Goal: Task Accomplishment & Management: Use online tool/utility

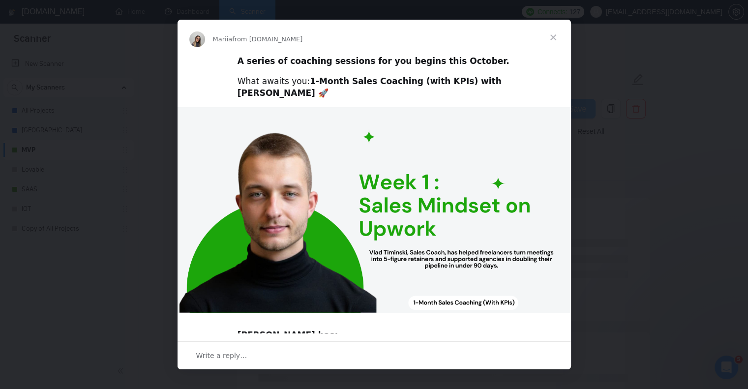
click at [554, 39] on span "Close" at bounding box center [552, 37] width 35 height 35
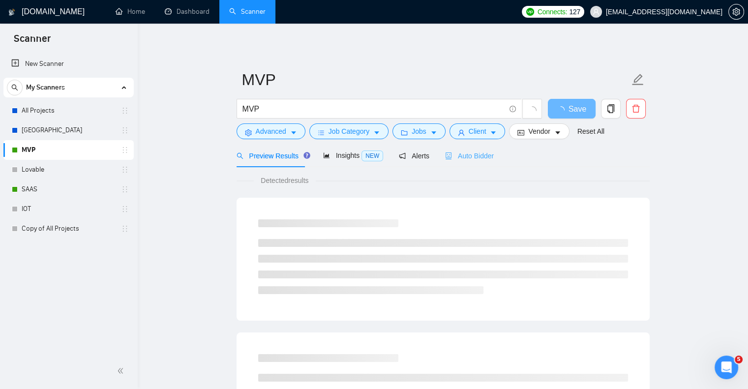
click at [469, 164] on div "Auto Bidder" at bounding box center [469, 155] width 49 height 23
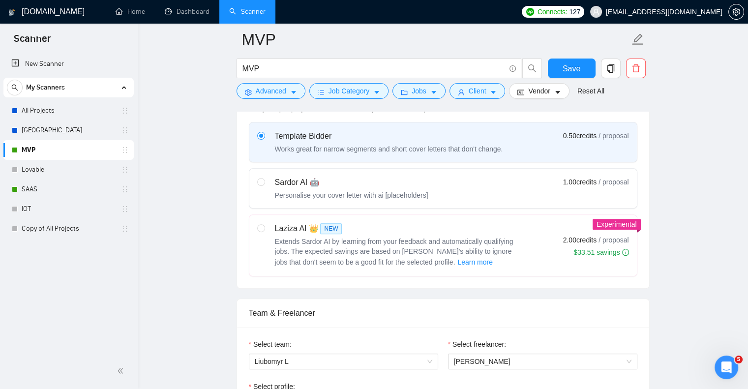
scroll to position [308, 0]
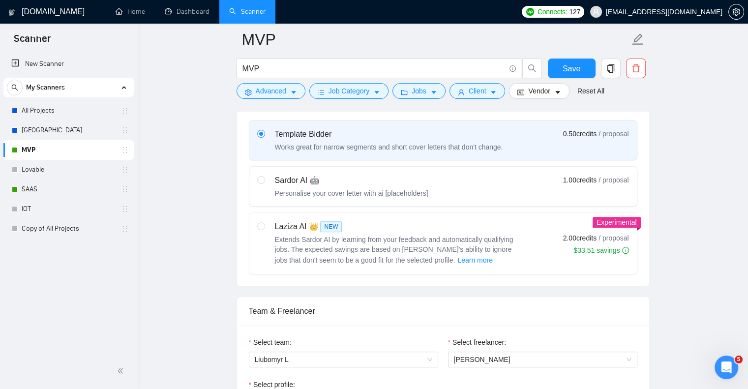
click at [267, 221] on div "Laziza AI 👑 NEW Extends Sardor AI by learning from your feedback and automatica…" at bounding box center [388, 243] width 263 height 45
click at [264, 222] on input "radio" at bounding box center [260, 225] width 7 height 7
radio input "true"
radio input "false"
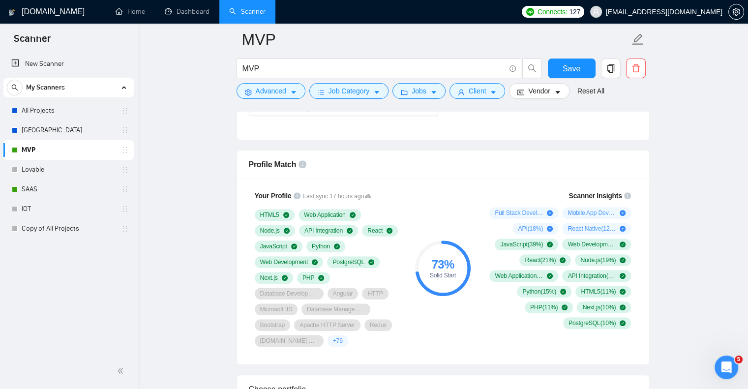
scroll to position [525, 0]
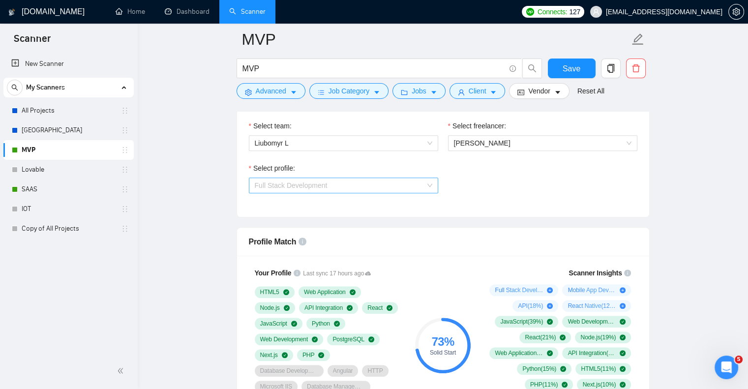
click at [321, 183] on span "Full Stack Development" at bounding box center [291, 185] width 73 height 8
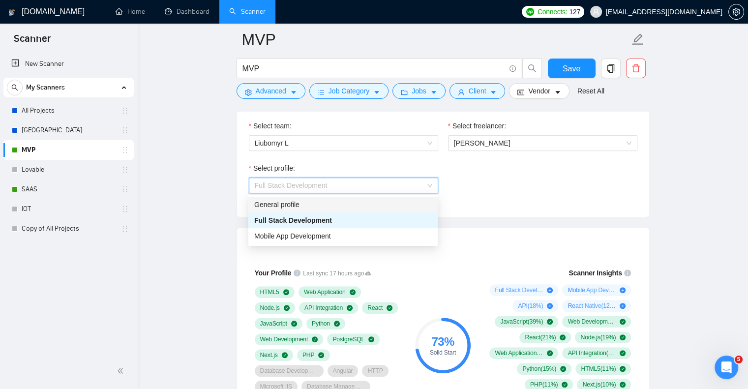
click at [320, 199] on div "General profile" at bounding box center [342, 204] width 177 height 11
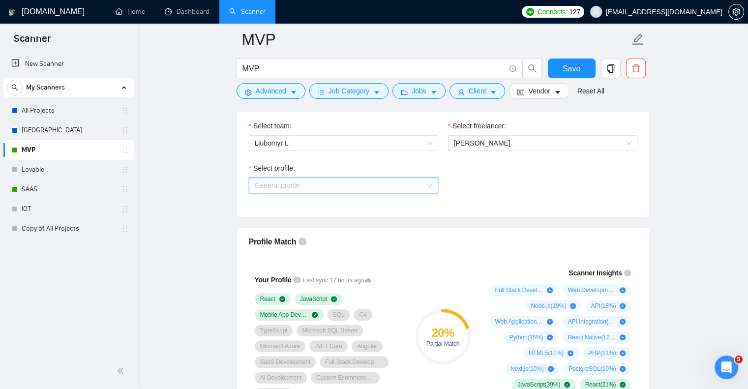
click at [352, 186] on span "General profile" at bounding box center [343, 185] width 177 height 15
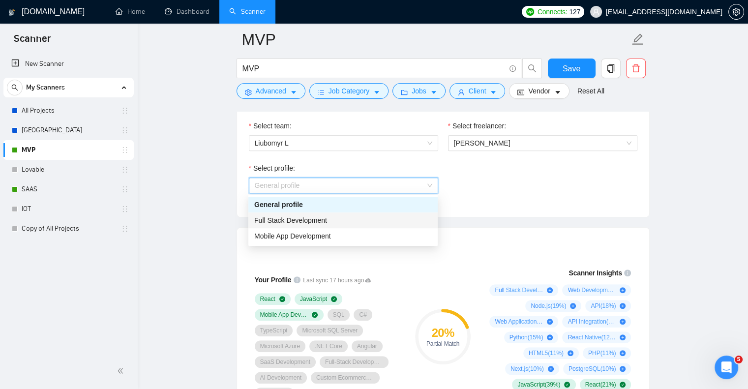
click at [345, 217] on div "Full Stack Development" at bounding box center [342, 220] width 177 height 11
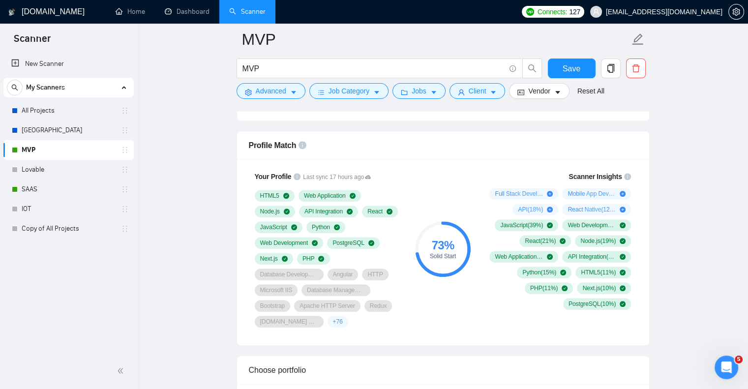
scroll to position [621, 0]
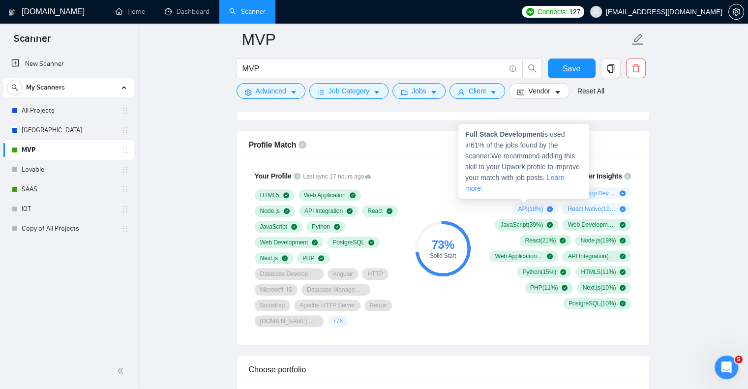
click at [548, 194] on icon "plus-circle" at bounding box center [550, 193] width 6 height 6
click at [551, 191] on icon "plus-circle" at bounding box center [550, 193] width 6 height 6
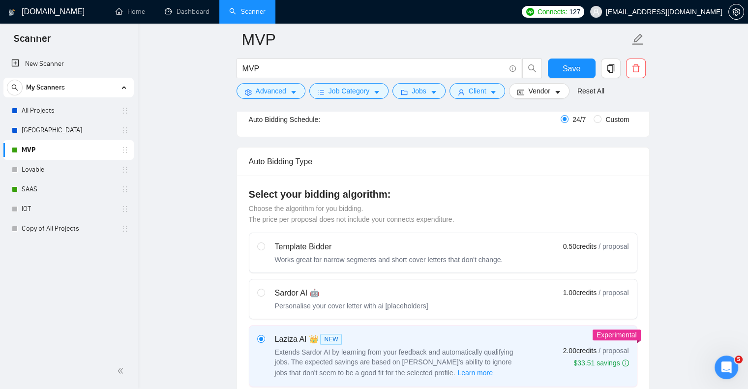
scroll to position [197, 0]
click at [409, 292] on div "Sardor AI 🤖" at bounding box center [351, 292] width 153 height 12
click at [264, 292] on input "radio" at bounding box center [260, 291] width 7 height 7
radio input "true"
radio input "false"
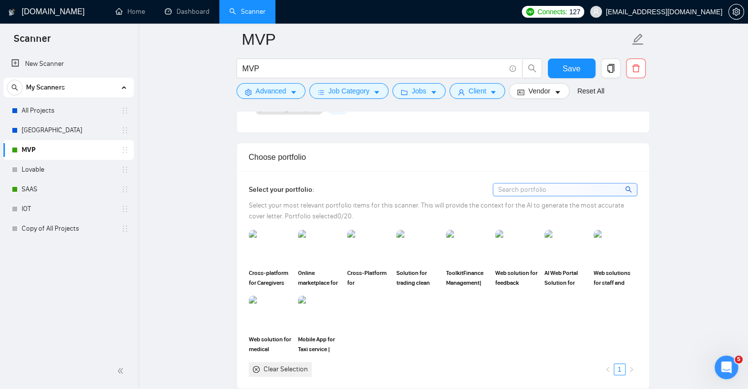
scroll to position [835, 0]
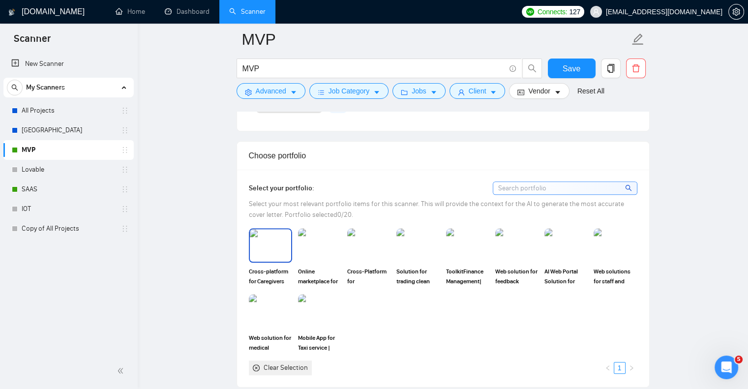
click at [261, 256] on img at bounding box center [270, 245] width 41 height 32
click at [314, 253] on img at bounding box center [319, 245] width 41 height 32
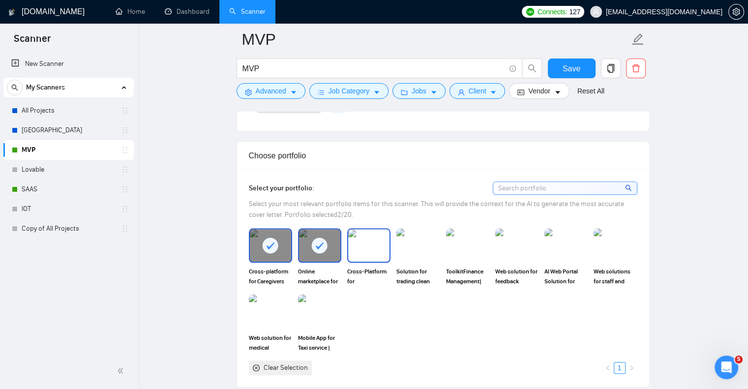
click at [367, 249] on img at bounding box center [368, 245] width 41 height 32
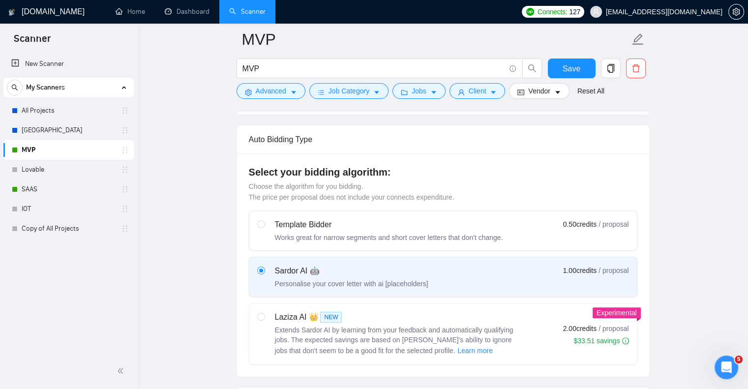
scroll to position [217, 0]
click at [305, 314] on div "Laziza AI 👑 NEW" at bounding box center [398, 318] width 246 height 12
click at [264, 314] on input "radio" at bounding box center [260, 316] width 7 height 7
radio input "true"
radio input "false"
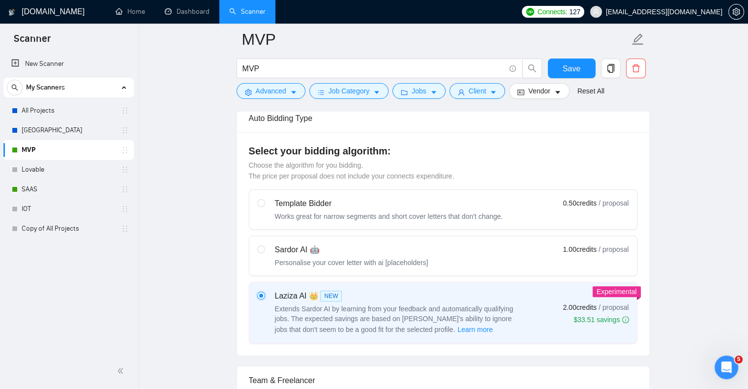
scroll to position [238, 0]
click at [343, 247] on div "Sardor AI 🤖" at bounding box center [351, 251] width 153 height 12
click at [264, 247] on input "radio" at bounding box center [260, 249] width 7 height 7
radio input "true"
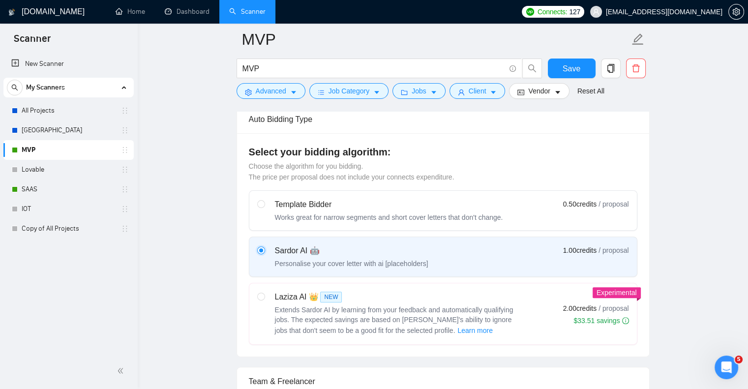
radio input "false"
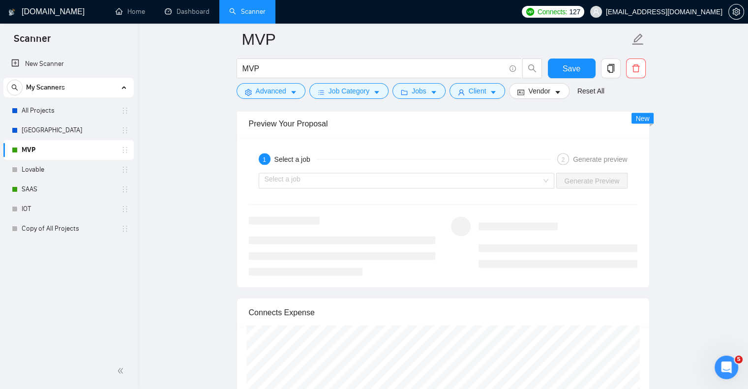
scroll to position [1951, 0]
click at [355, 173] on input "search" at bounding box center [402, 180] width 277 height 15
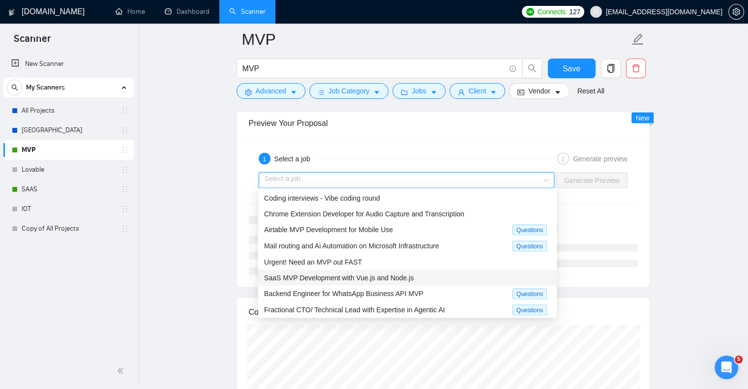
click at [366, 274] on span "SaaS MVP Development with Vue.js and Node.js" at bounding box center [338, 278] width 149 height 8
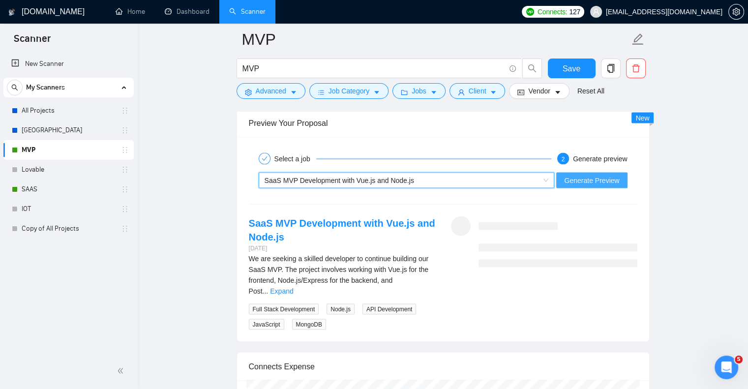
click at [578, 176] on span "Generate Preview" at bounding box center [591, 180] width 55 height 11
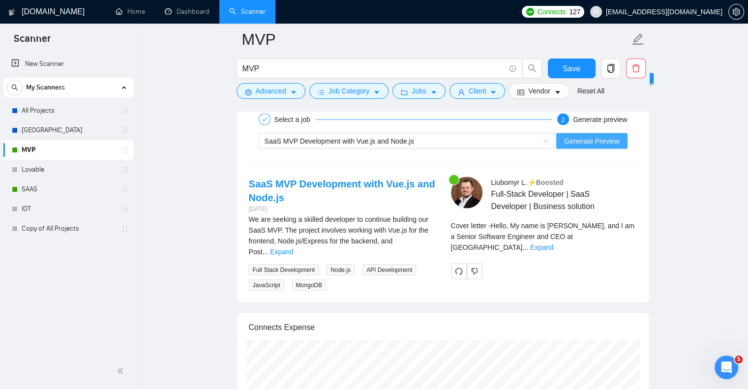
scroll to position [1990, 0]
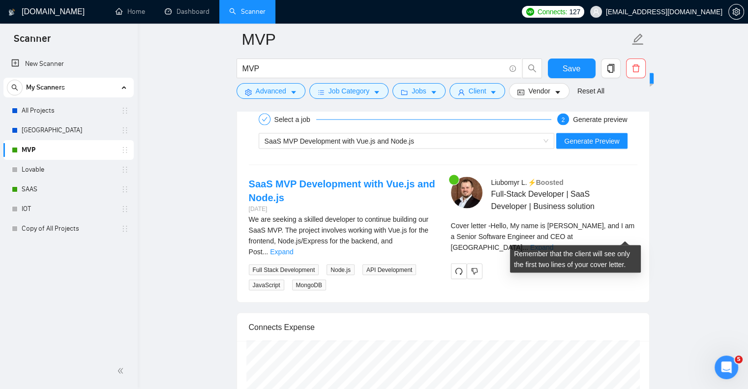
click at [553, 243] on link "Expand" at bounding box center [541, 247] width 23 height 8
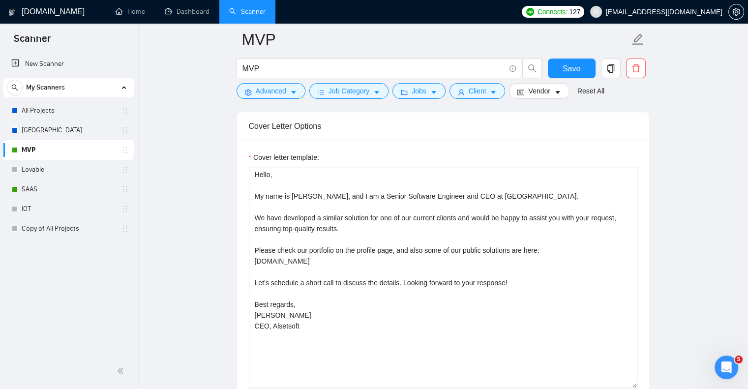
scroll to position [1119, 0]
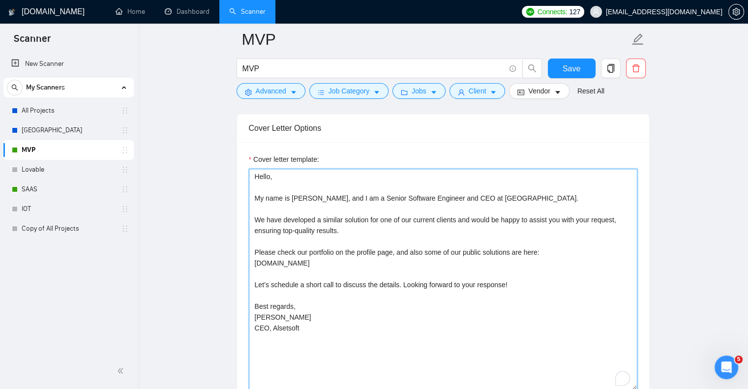
drag, startPoint x: 320, startPoint y: 332, endPoint x: 229, endPoint y: 178, distance: 178.1
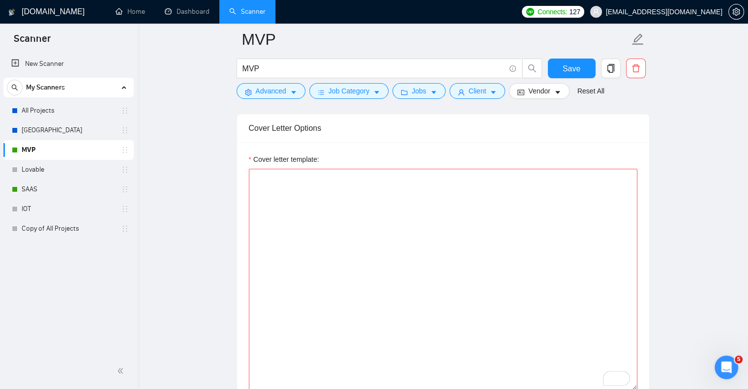
drag, startPoint x: 623, startPoint y: 155, endPoint x: 371, endPoint y: 157, distance: 252.2
click at [371, 157] on div "Cover letter template:" at bounding box center [443, 161] width 388 height 15
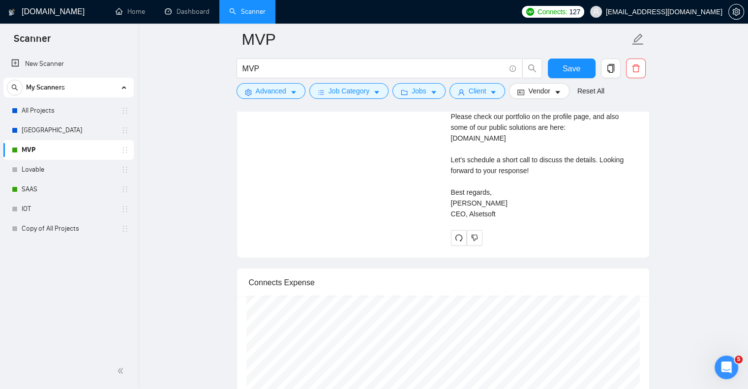
scroll to position [2216, 0]
click at [456, 246] on div "Select a job 2 Generate preview SaaS MVP Development with Vue.js and Node.js Ge…" at bounding box center [443, 64] width 412 height 385
click at [453, 234] on span "redo" at bounding box center [458, 238] width 15 height 8
click at [460, 240] on button "button" at bounding box center [459, 238] width 16 height 16
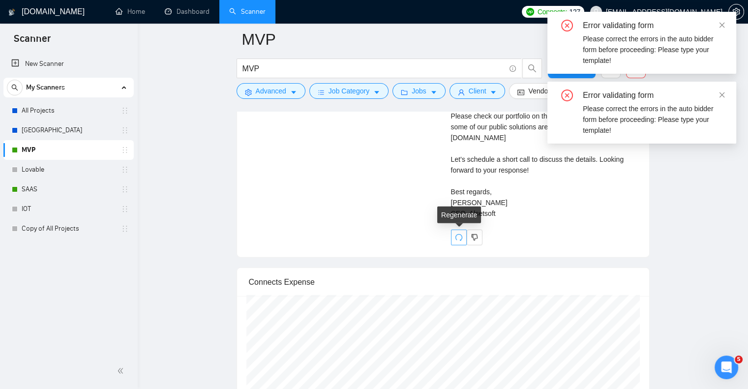
click at [460, 240] on button "button" at bounding box center [459, 238] width 16 height 16
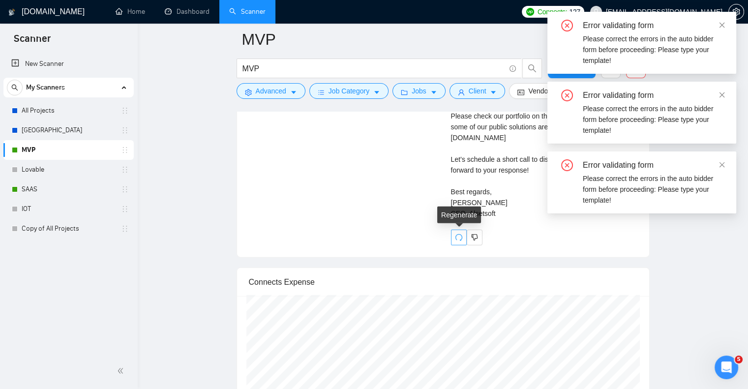
click at [460, 240] on button "button" at bounding box center [459, 238] width 16 height 16
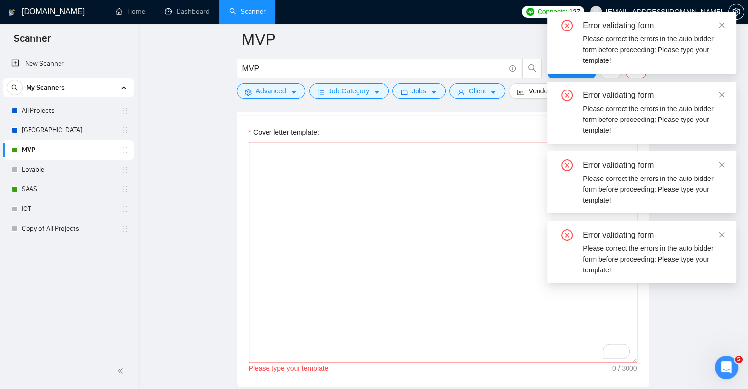
scroll to position [1144, 0]
click at [460, 239] on textarea "Cover letter template:" at bounding box center [443, 253] width 388 height 221
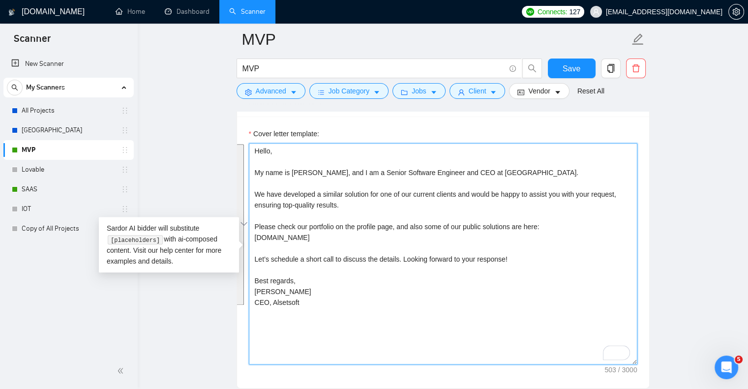
click at [465, 164] on textarea "Hello, My name is [PERSON_NAME], and I am a Senior Software Engineer and CEO at…" at bounding box center [443, 253] width 388 height 221
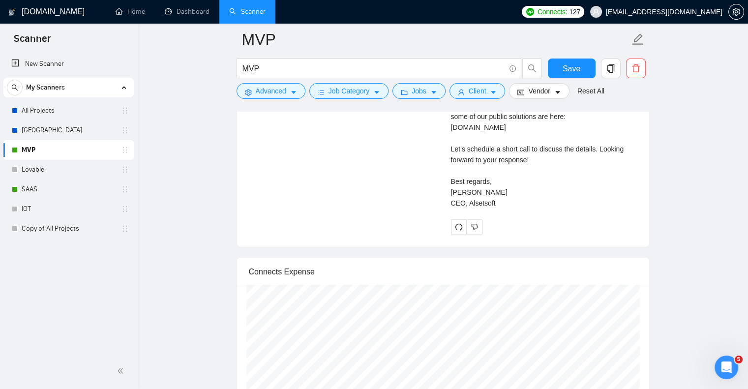
scroll to position [2226, 0]
type textarea "Hello, My name is [PERSON_NAME], and I am a Senior Software Engineer and CEO at…"
click at [453, 229] on button "button" at bounding box center [459, 227] width 16 height 16
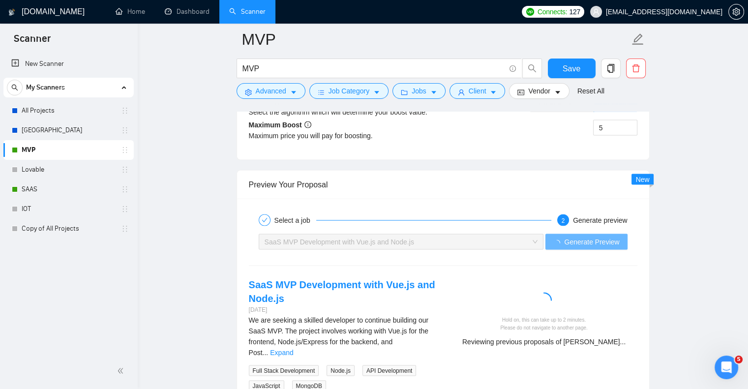
scroll to position [1891, 0]
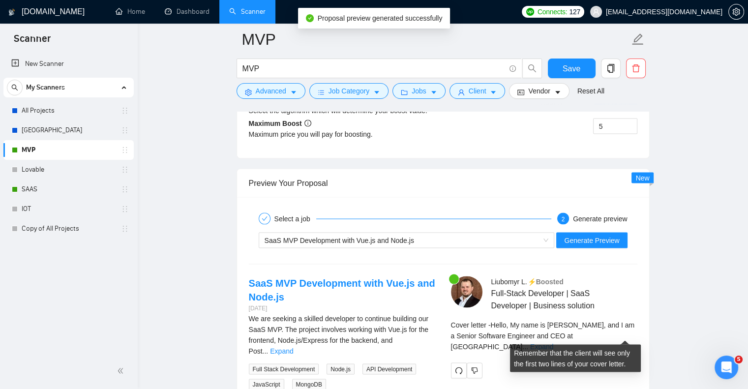
click at [553, 343] on link "Expand" at bounding box center [541, 347] width 23 height 8
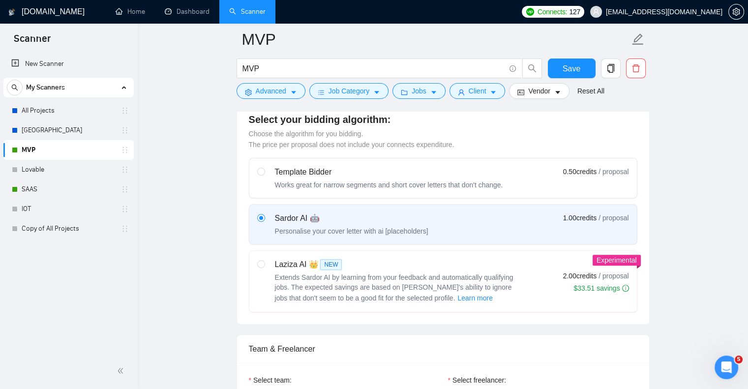
scroll to position [267, 0]
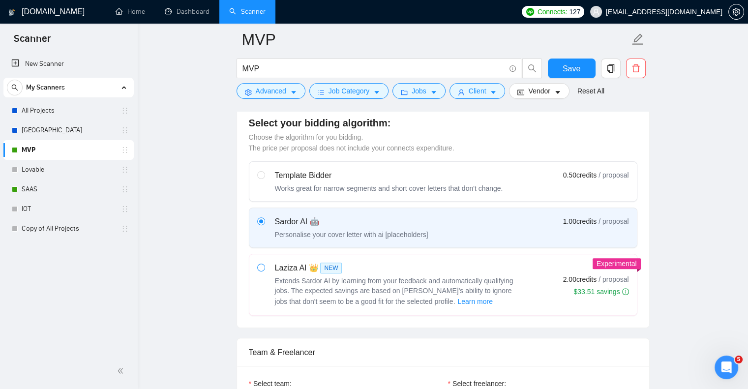
click at [263, 270] on span at bounding box center [261, 267] width 8 height 8
click at [263, 270] on input "radio" at bounding box center [260, 266] width 7 height 7
radio input "true"
radio input "false"
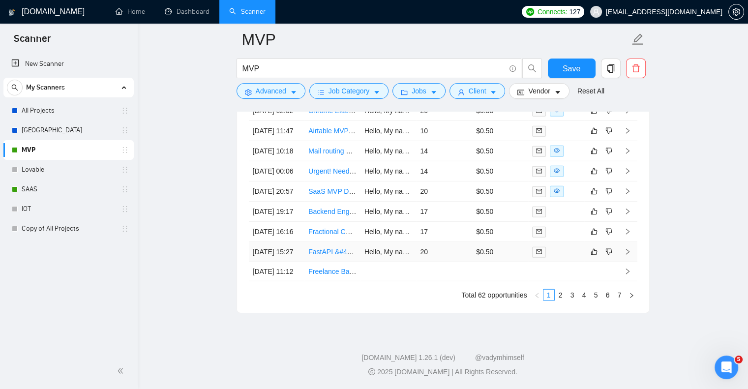
scroll to position [3006, 0]
click at [562, 64] on span "Save" at bounding box center [571, 68] width 18 height 12
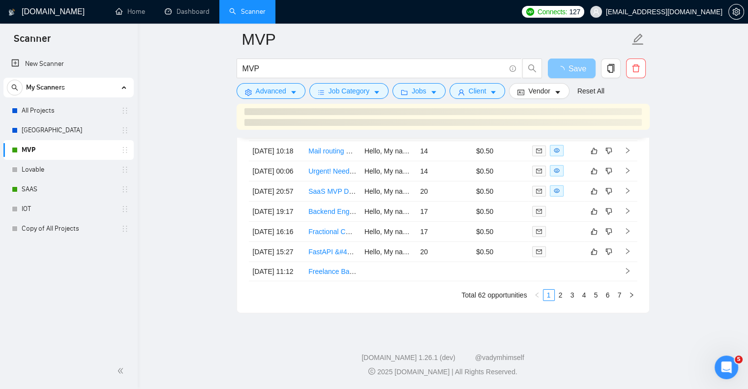
scroll to position [2841, 0]
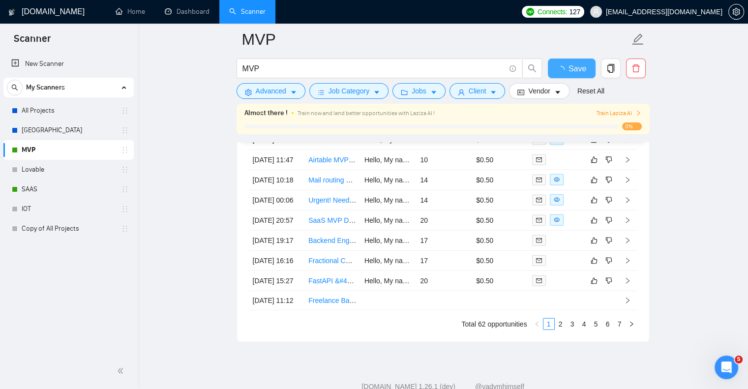
checkbox input "true"
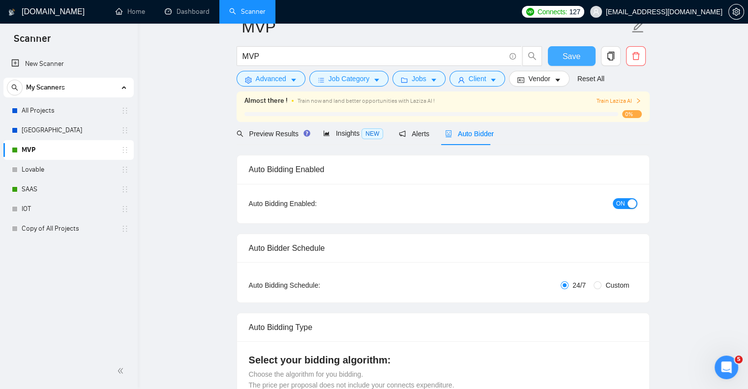
scroll to position [0, 0]
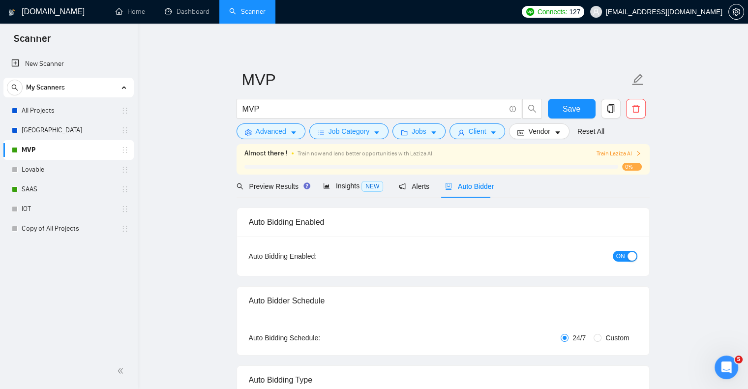
click at [621, 154] on span "Train Laziza AI" at bounding box center [618, 153] width 45 height 9
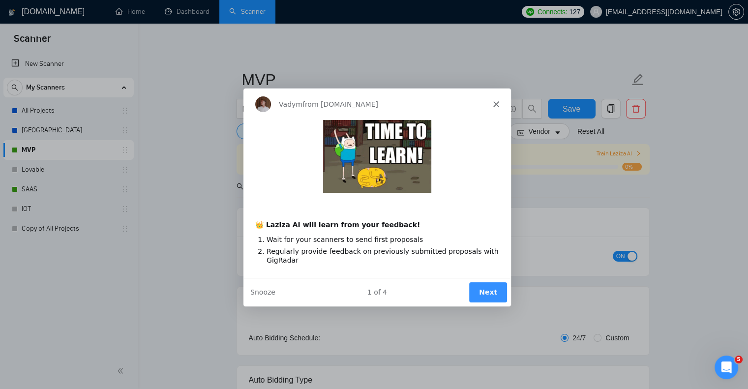
click at [485, 292] on button "Next" at bounding box center [487, 292] width 38 height 20
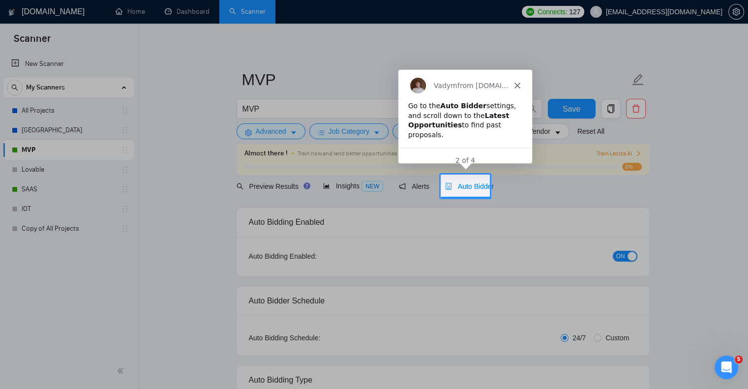
click at [465, 188] on span "Auto Bidder" at bounding box center [469, 186] width 49 height 8
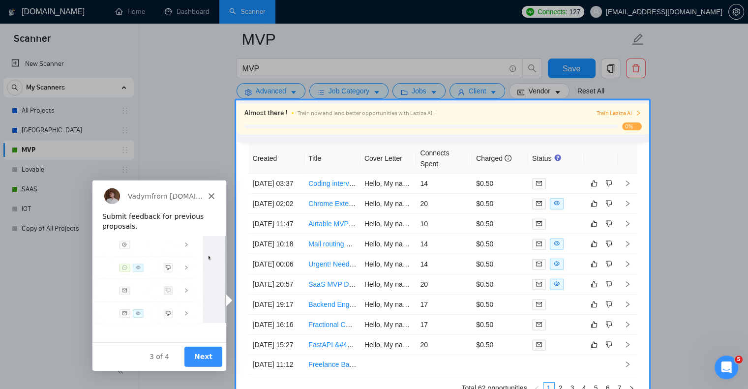
scroll to position [2898, 0]
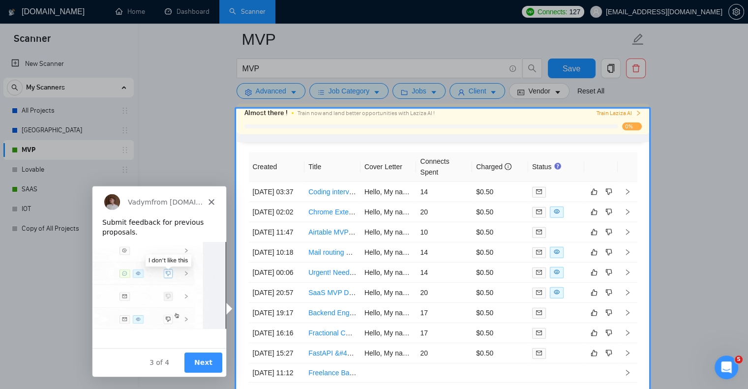
click at [595, 224] on div "Product tour overlay" at bounding box center [374, 194] width 748 height 389
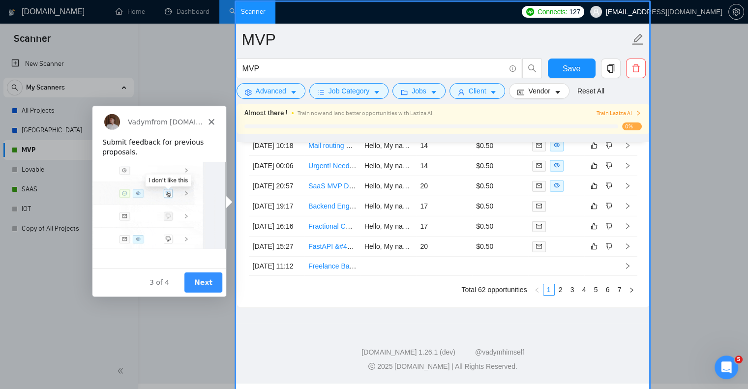
scroll to position [3012, 0]
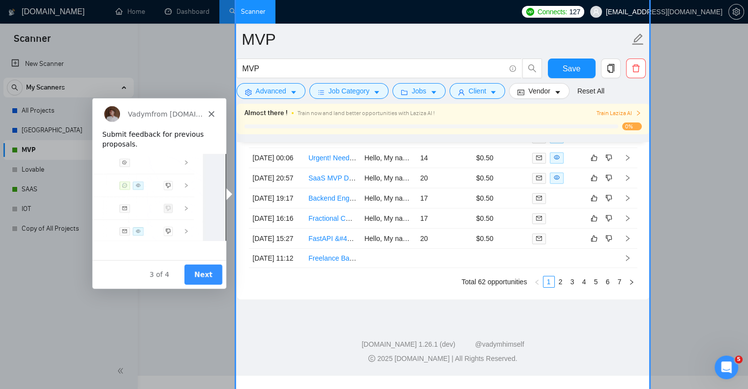
click at [204, 270] on button "Next" at bounding box center [202, 273] width 38 height 20
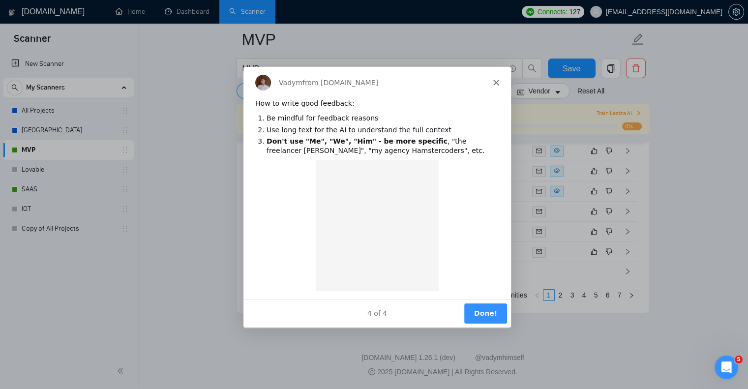
scroll to position [0, 0]
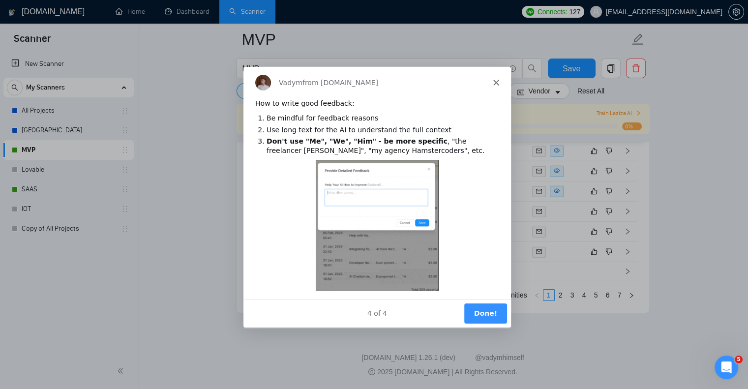
click at [475, 308] on button "Done!" at bounding box center [484, 313] width 43 height 20
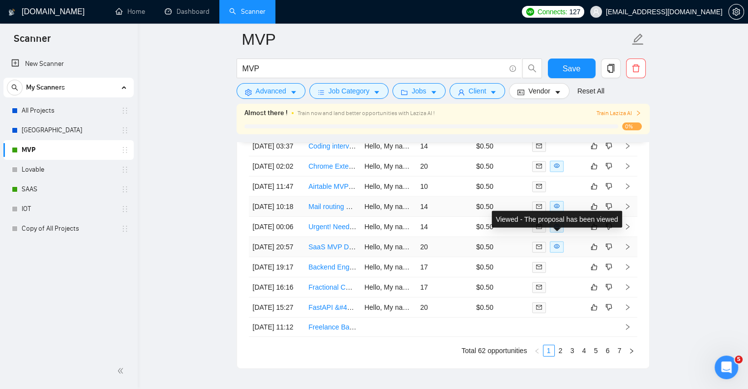
scroll to position [2895, 0]
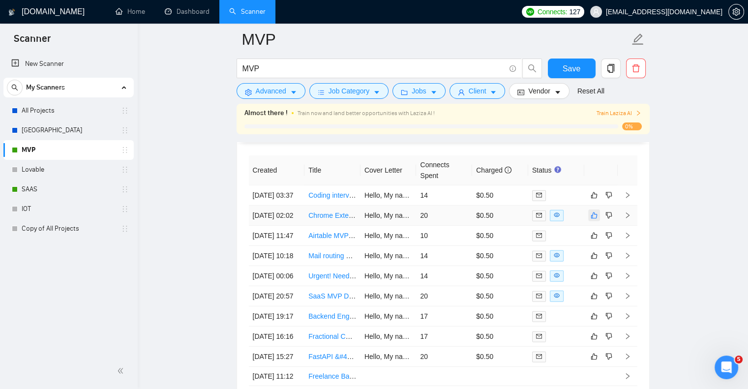
click at [592, 219] on icon "like" at bounding box center [593, 215] width 6 height 6
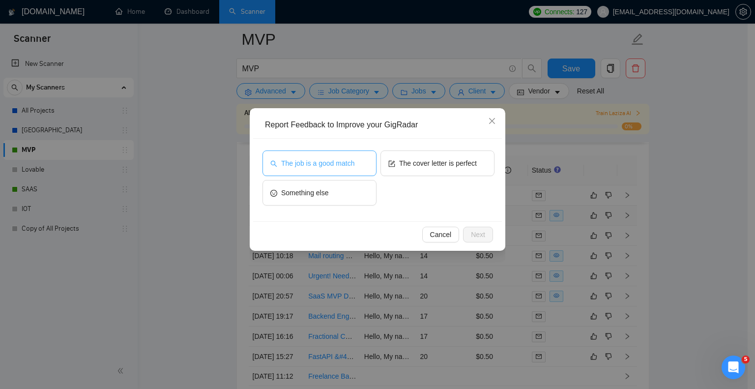
click at [355, 168] on button "The job is a good match" at bounding box center [320, 163] width 114 height 26
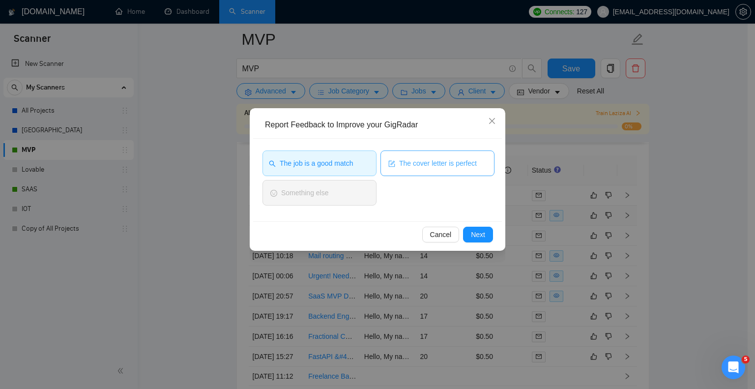
click at [409, 165] on span "The cover letter is perfect" at bounding box center [438, 163] width 78 height 11
click at [474, 227] on button "Next" at bounding box center [478, 235] width 30 height 16
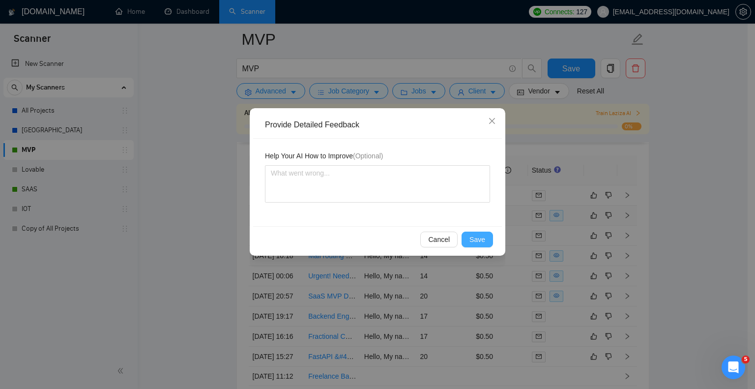
click at [483, 236] on span "Save" at bounding box center [477, 239] width 16 height 11
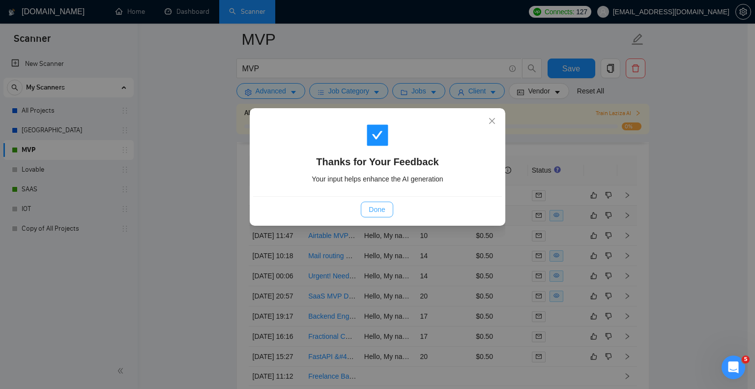
click at [383, 210] on span "Done" at bounding box center [377, 209] width 16 height 11
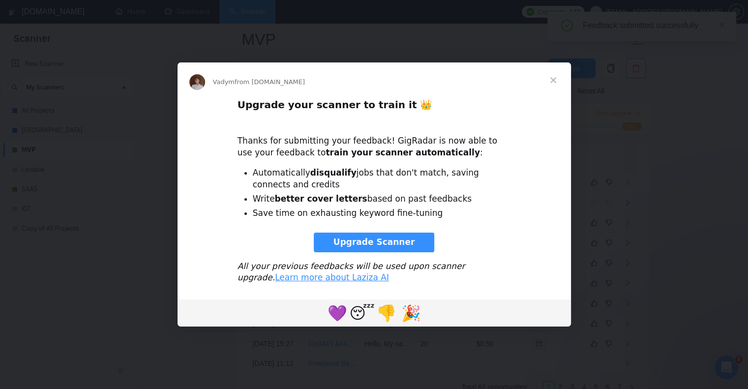
scroll to position [2906, 0]
click at [552, 85] on span "Close" at bounding box center [552, 79] width 35 height 35
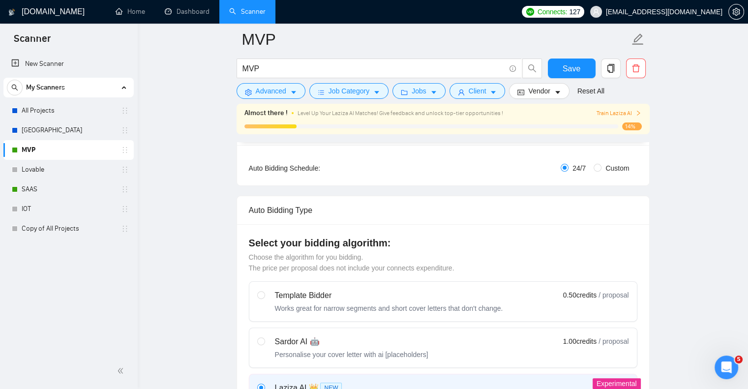
scroll to position [182, 0]
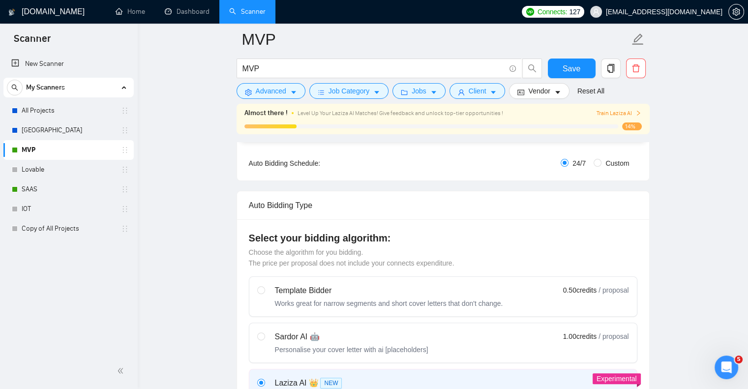
click at [297, 298] on div "Works great for narrow segments and short cover letters that don't change." at bounding box center [389, 303] width 228 height 10
click at [264, 293] on input "radio" at bounding box center [260, 289] width 7 height 7
radio input "true"
radio input "false"
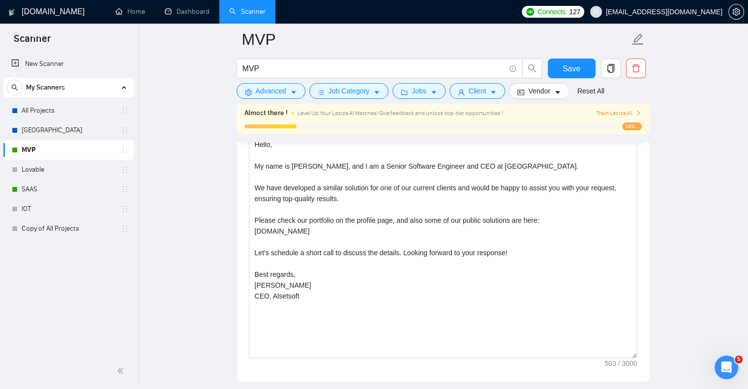
scroll to position [671, 0]
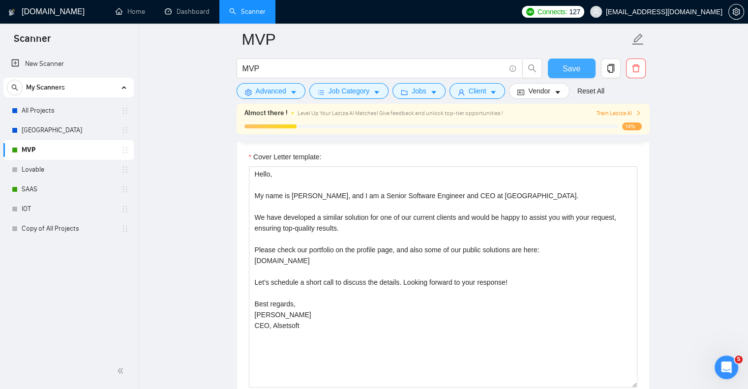
click at [571, 65] on span "Save" at bounding box center [571, 68] width 18 height 12
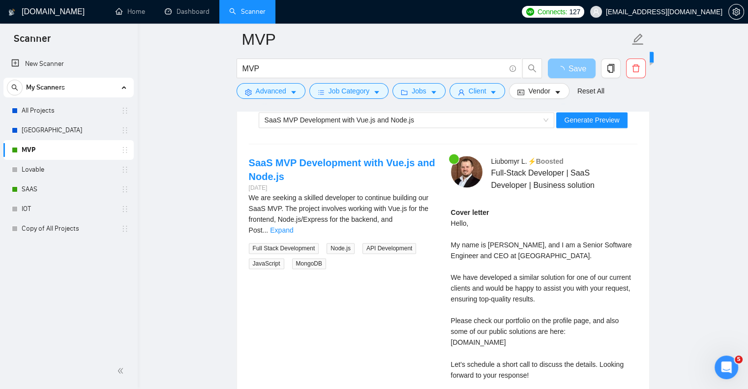
scroll to position [1521, 0]
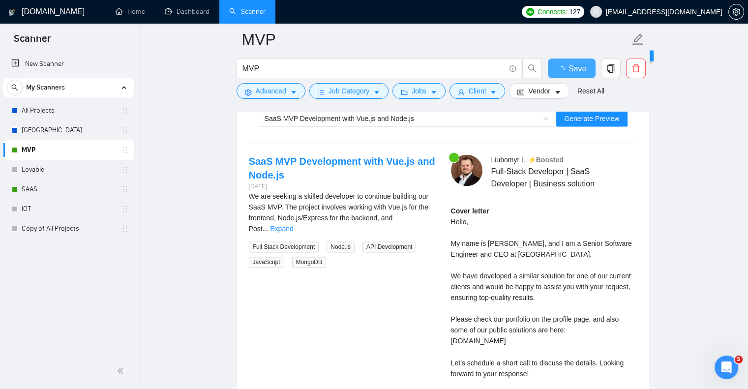
checkbox input "true"
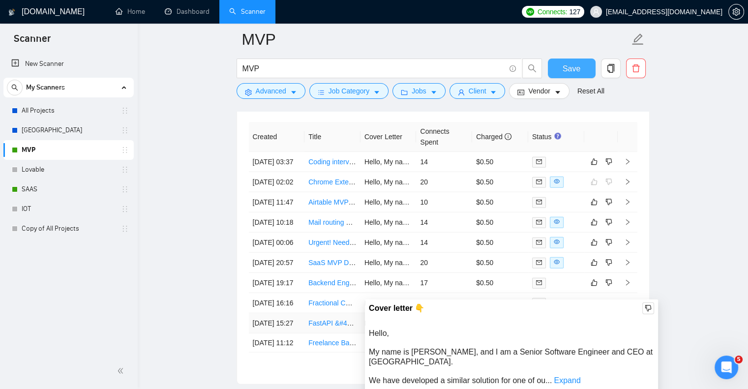
scroll to position [2416, 0]
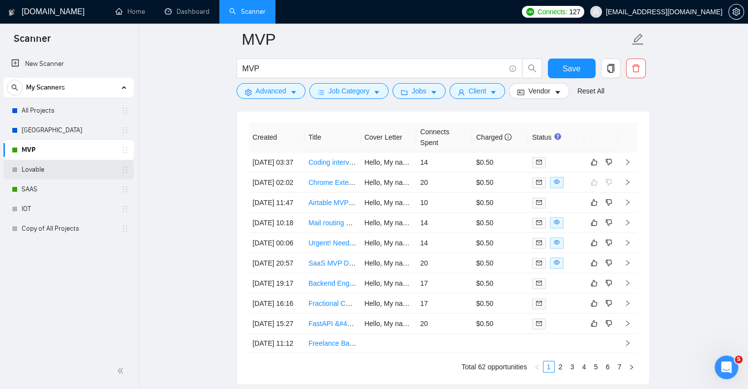
click at [57, 173] on link "Lovable" at bounding box center [68, 170] width 93 height 20
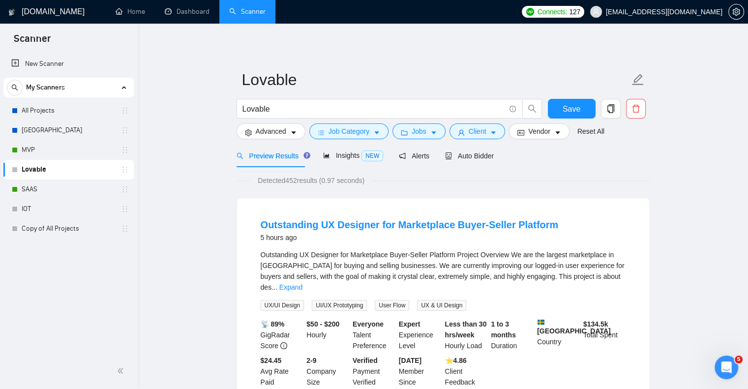
click at [265, 139] on form "Lovable Lovable Save Advanced Job Category Jobs Client Vendor Reset All" at bounding box center [442, 104] width 413 height 80
click at [269, 136] on span "Advanced" at bounding box center [271, 131] width 30 height 11
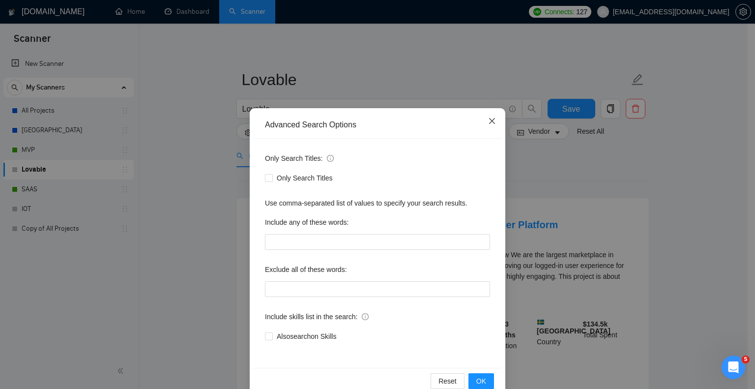
click at [491, 123] on icon "close" at bounding box center [492, 121] width 8 height 8
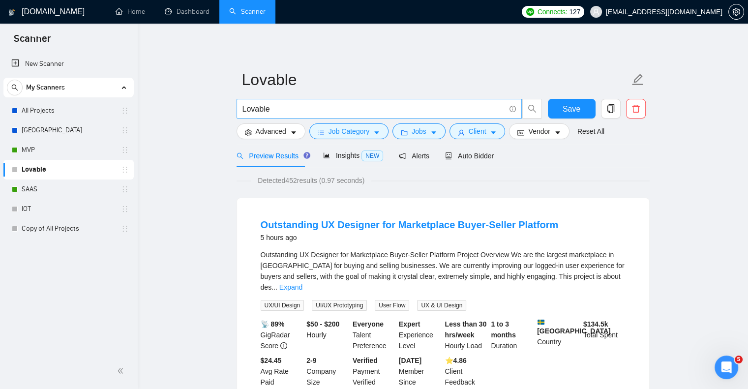
click at [385, 103] on input "Lovable" at bounding box center [373, 109] width 263 height 12
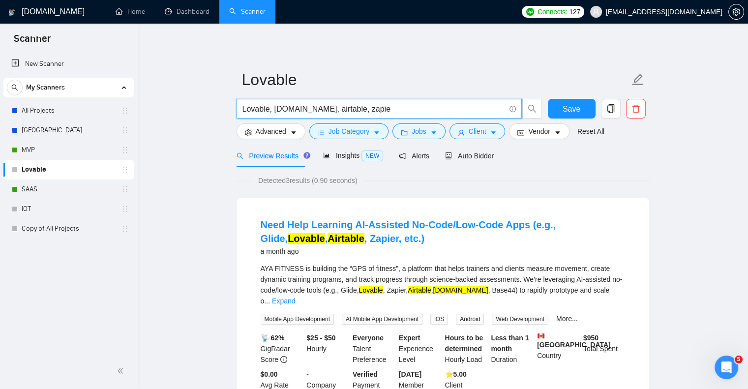
type input "Lovable, [DOMAIN_NAME], airtable, zapier"
click at [342, 110] on input "Lovable, [DOMAIN_NAME], airtable, zapier" at bounding box center [373, 109] width 263 height 12
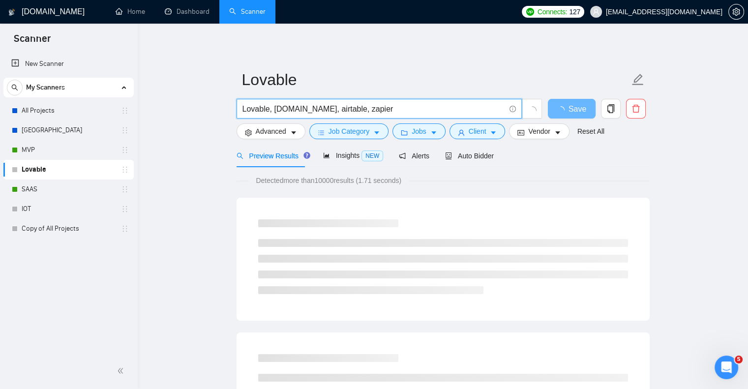
click at [382, 115] on span "Lovable, [DOMAIN_NAME], airtable, zapier" at bounding box center [378, 109] width 285 height 20
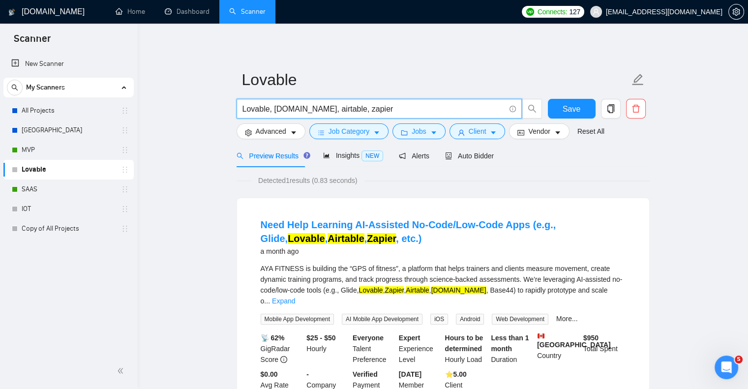
drag, startPoint x: 382, startPoint y: 109, endPoint x: 266, endPoint y: 105, distance: 116.6
click at [266, 105] on input "Lovable, [DOMAIN_NAME], airtable, zapier" at bounding box center [373, 109] width 263 height 12
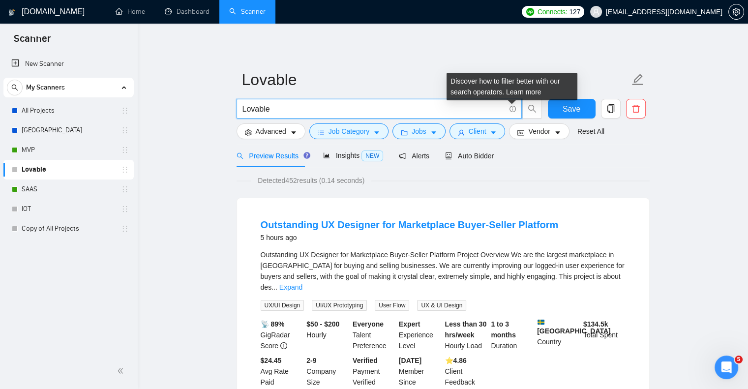
type input "Lovable"
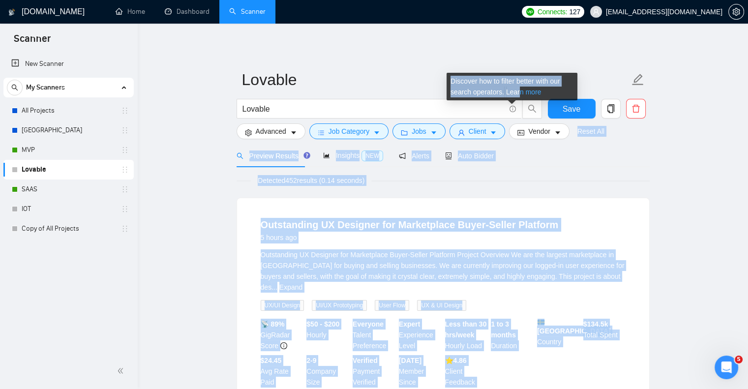
drag, startPoint x: 515, startPoint y: 108, endPoint x: 517, endPoint y: 93, distance: 14.4
click at [517, 93] on body "Scanner New Scanner My Scanners All Projects [GEOGRAPHIC_DATA] MVP Lovable SAAS…" at bounding box center [374, 194] width 748 height 389
click at [517, 93] on link "Learn more" at bounding box center [523, 92] width 35 height 8
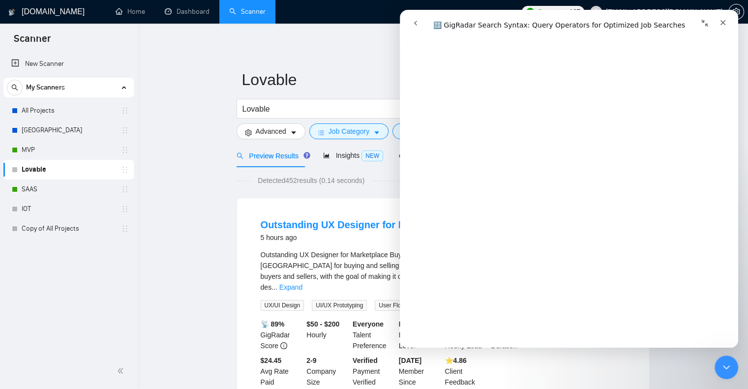
scroll to position [600, 0]
click at [716, 19] on div "Close" at bounding box center [723, 23] width 18 height 18
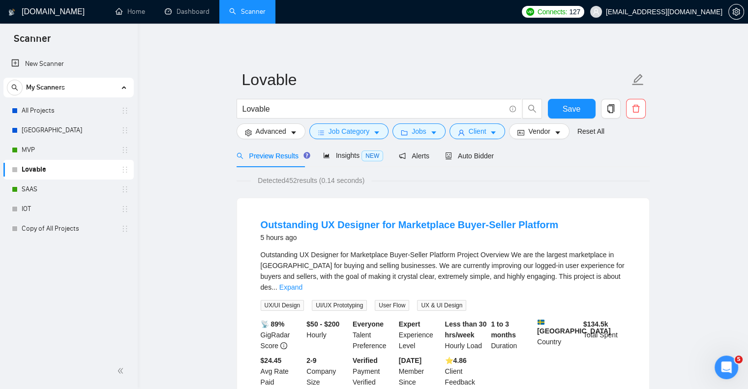
scroll to position [0, 0]
click at [566, 106] on span "Save" at bounding box center [571, 109] width 18 height 12
click at [76, 110] on link "All Projects" at bounding box center [68, 111] width 93 height 20
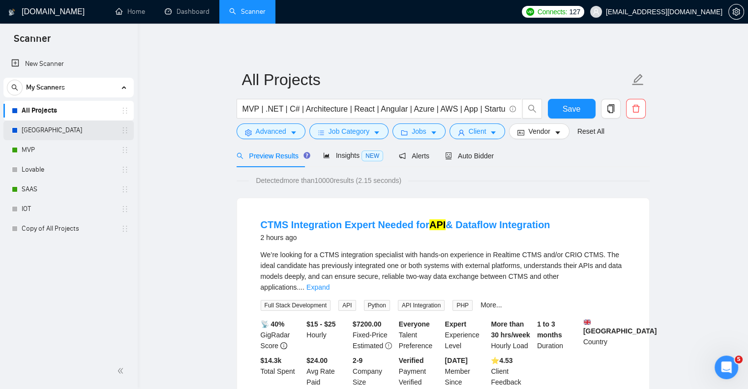
click at [65, 135] on link "[GEOGRAPHIC_DATA]" at bounding box center [68, 130] width 93 height 20
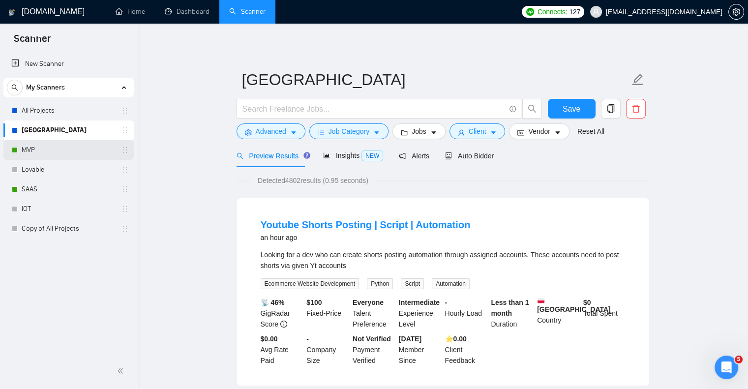
click at [53, 144] on link "MVP" at bounding box center [68, 150] width 93 height 20
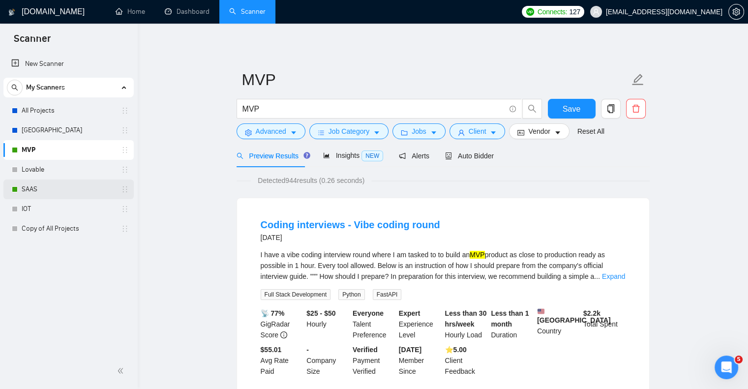
click at [66, 179] on link "SAAS" at bounding box center [68, 189] width 93 height 20
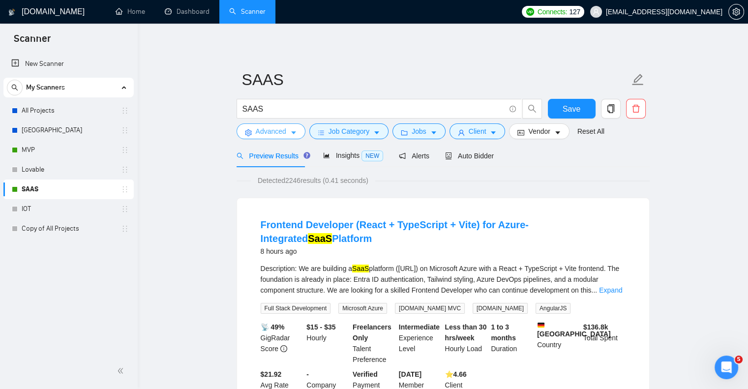
drag, startPoint x: 261, startPoint y: 130, endPoint x: 244, endPoint y: 137, distance: 18.3
click at [244, 137] on button "Advanced" at bounding box center [270, 131] width 69 height 16
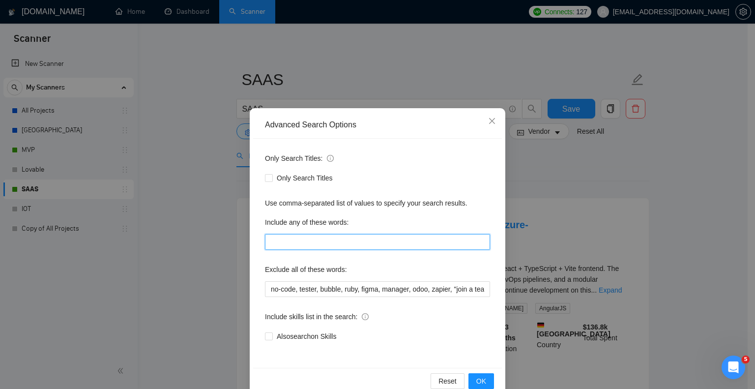
click at [382, 242] on input "text" at bounding box center [377, 242] width 225 height 16
click at [494, 122] on span "Close" at bounding box center [492, 121] width 27 height 27
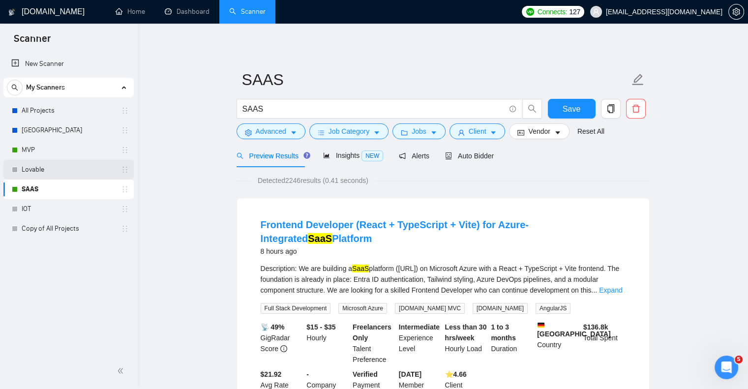
click at [57, 168] on link "Lovable" at bounding box center [68, 170] width 93 height 20
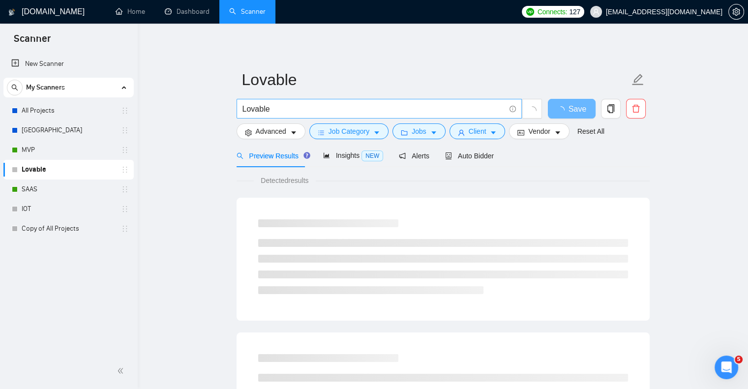
click at [307, 108] on input "Lovable" at bounding box center [373, 109] width 263 height 12
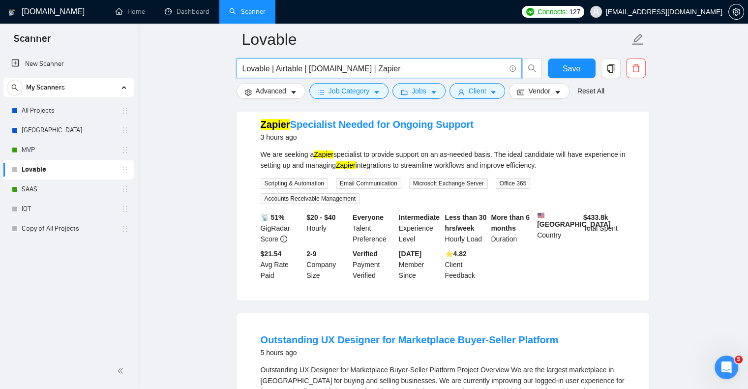
scroll to position [101, 0]
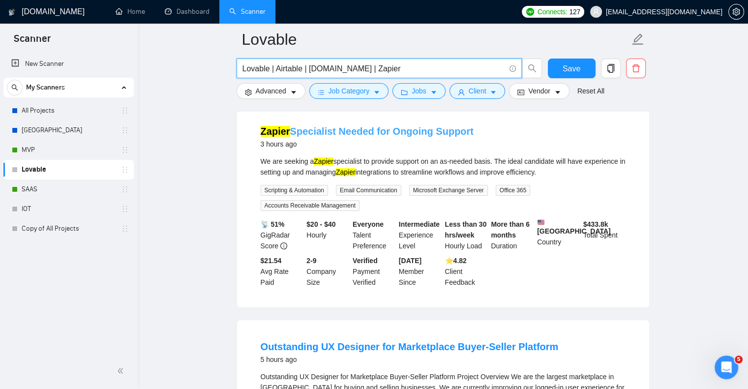
type input "Lovable | Airtable | [DOMAIN_NAME] | Zapier"
click at [385, 130] on link "Zapier Specialist Needed for Ongoing Support" at bounding box center [367, 131] width 213 height 11
click at [566, 74] on span "Save" at bounding box center [571, 68] width 18 height 12
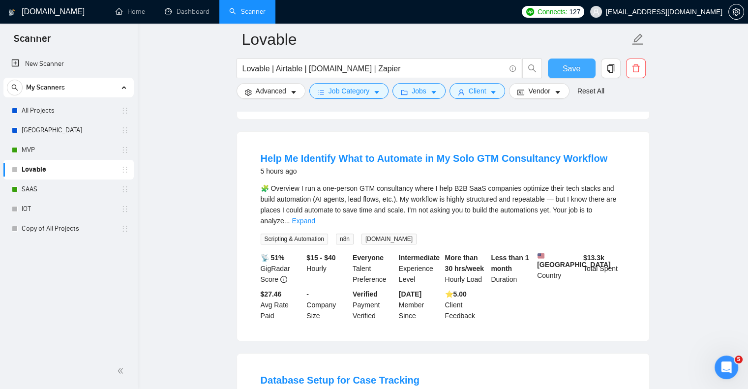
scroll to position [512, 0]
click at [566, 68] on span "Save" at bounding box center [571, 68] width 18 height 12
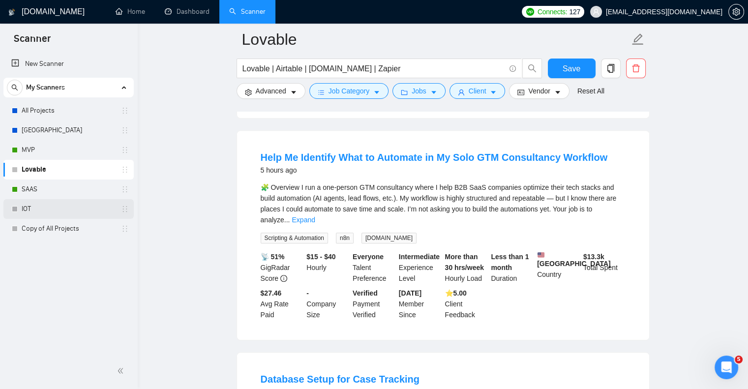
click at [47, 206] on link "IOT" at bounding box center [68, 209] width 93 height 20
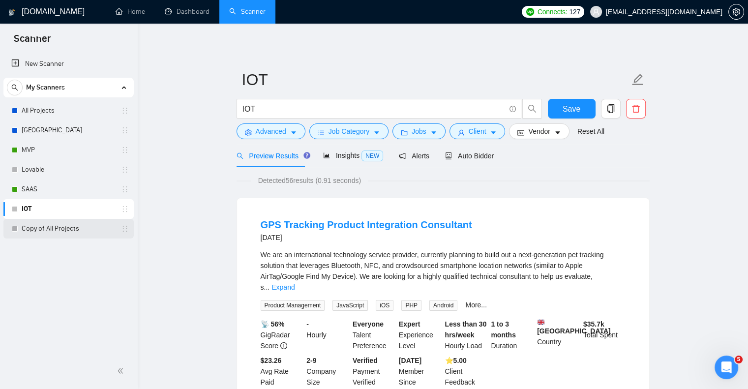
click at [74, 229] on link "Copy of All Projects" at bounding box center [68, 229] width 93 height 20
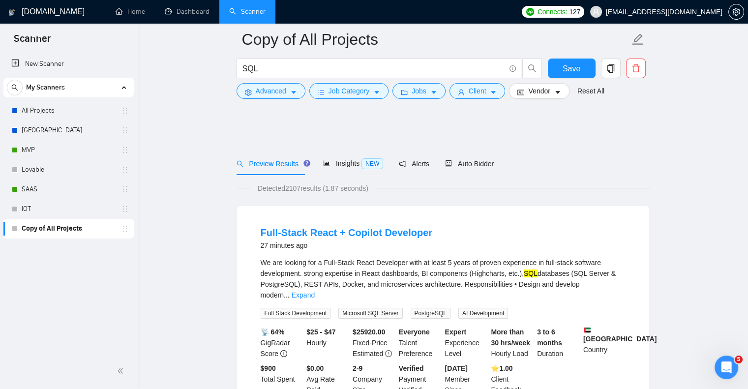
scroll to position [175, 0]
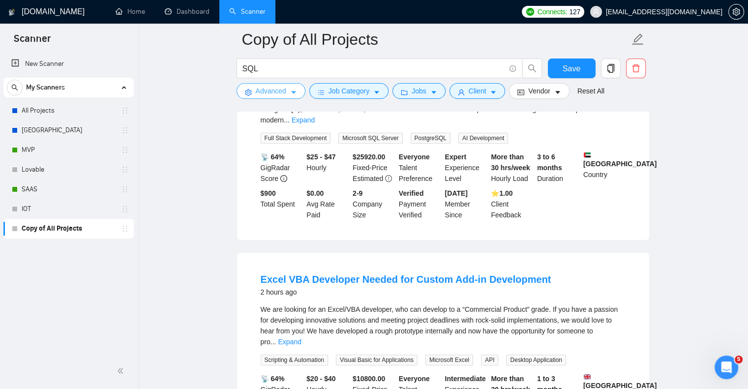
click at [269, 94] on span "Advanced" at bounding box center [271, 91] width 30 height 11
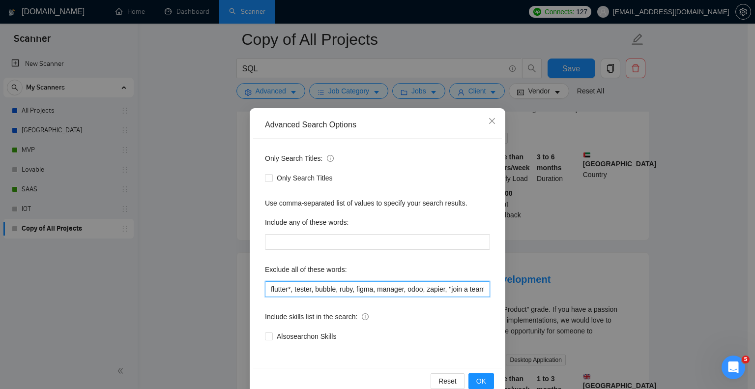
click at [265, 291] on input "flutter*, tester, bubble, ruby, figma, manager, odoo, zapier, "join a team", QA…" at bounding box center [377, 289] width 225 height 16
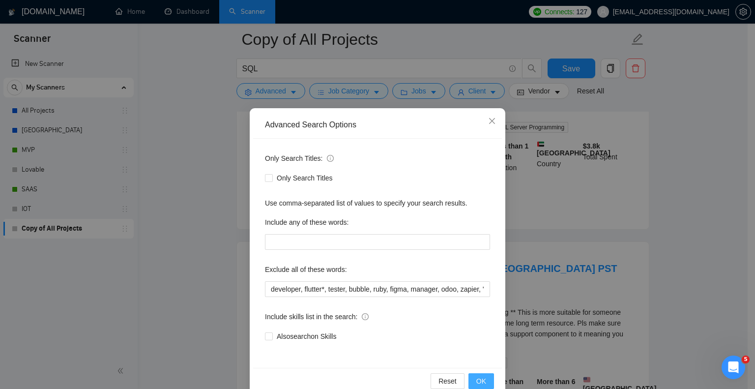
click at [476, 376] on span "OK" at bounding box center [481, 381] width 10 height 11
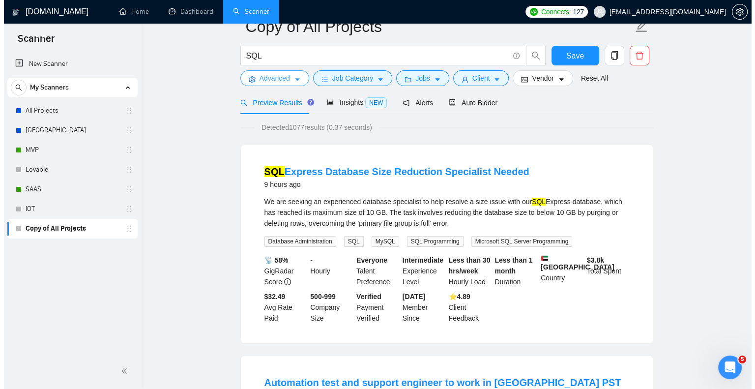
scroll to position [0, 0]
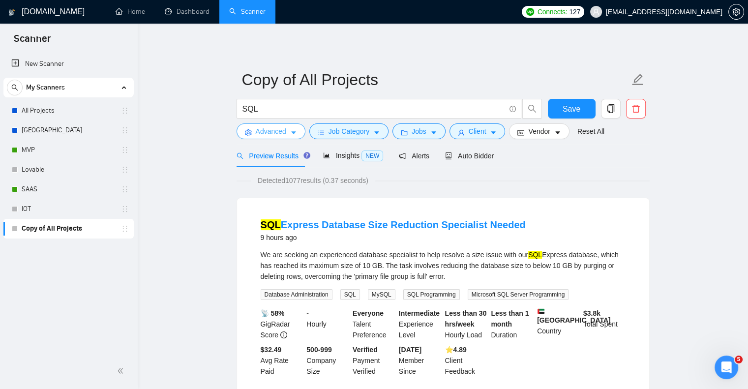
click at [282, 130] on span "Advanced" at bounding box center [271, 131] width 30 height 11
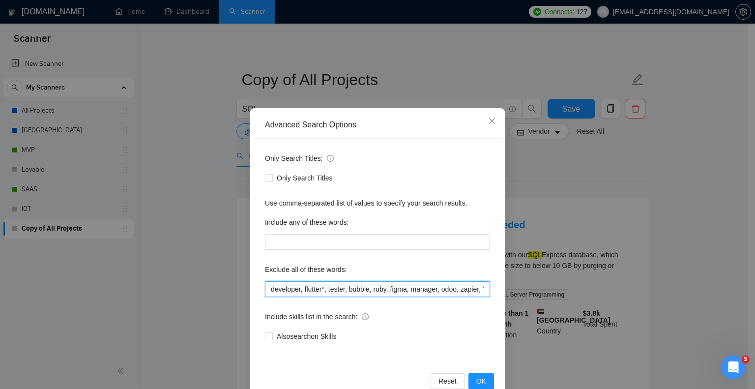
drag, startPoint x: 300, startPoint y: 290, endPoint x: 232, endPoint y: 269, distance: 71.4
click at [232, 269] on div "Advanced Search Options Only Search Titles: Only Search Titles Use comma-separa…" at bounding box center [377, 194] width 755 height 389
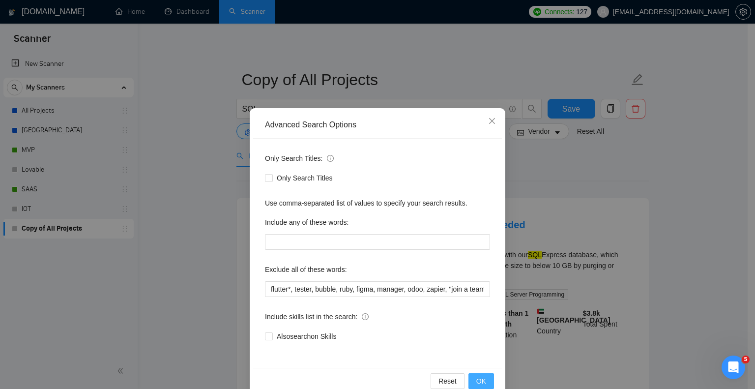
click at [471, 376] on button "OK" at bounding box center [481, 381] width 26 height 16
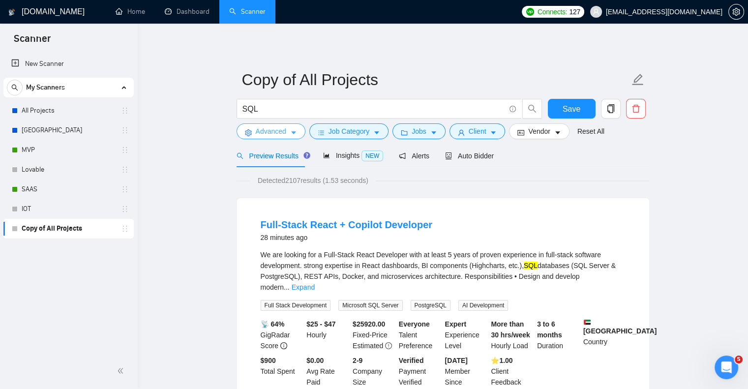
click at [264, 135] on span "Advanced" at bounding box center [271, 131] width 30 height 11
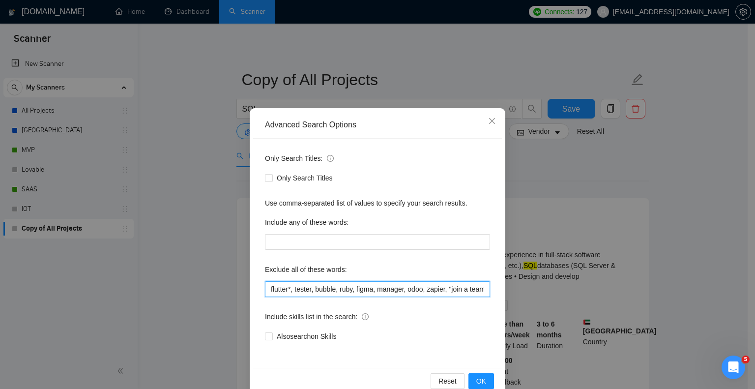
click at [317, 287] on input "flutter*, tester, bubble, ruby, figma, manager, odoo, zapier, "join a team", QA…" at bounding box center [377, 289] width 225 height 16
type input "flutter*, tester, bubble, ruby, figma, manager, odoo, zapier, "join a team", QA…"
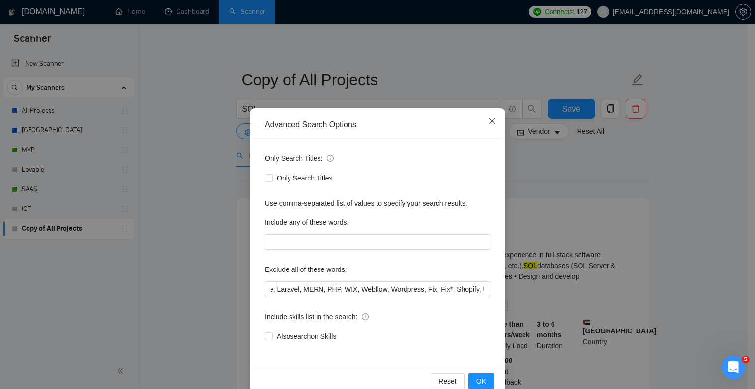
click at [488, 122] on icon "close" at bounding box center [492, 121] width 8 height 8
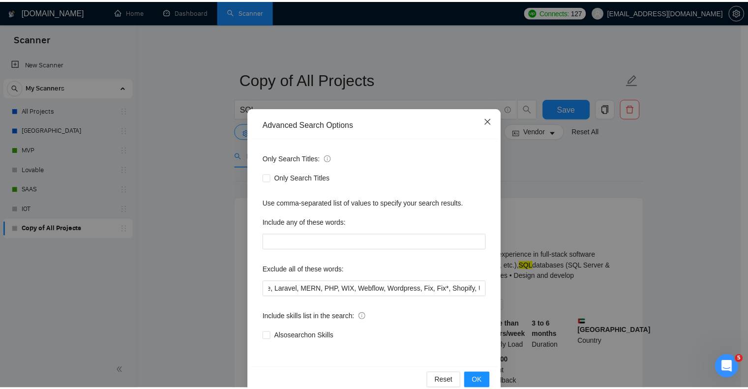
scroll to position [0, 0]
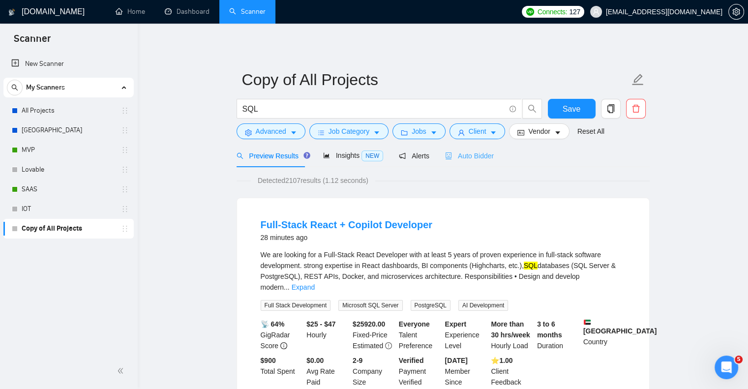
click at [473, 149] on div "Auto Bidder" at bounding box center [469, 155] width 49 height 23
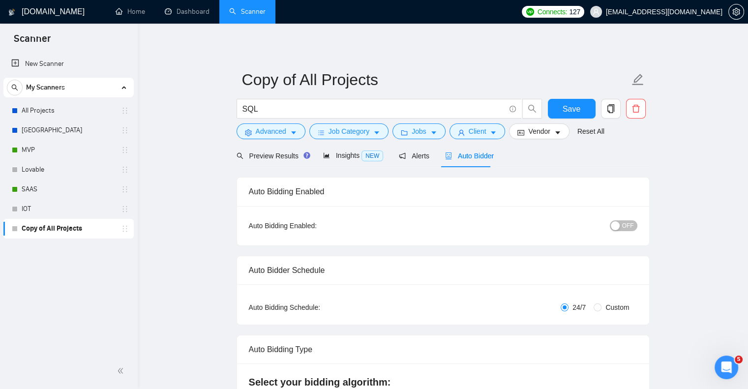
radio input "false"
radio input "true"
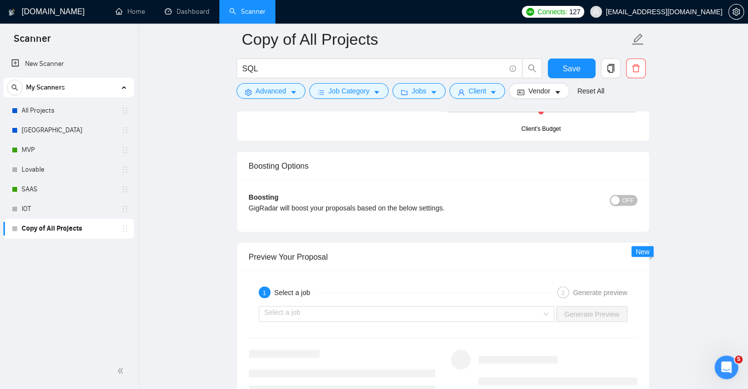
scroll to position [1829, 0]
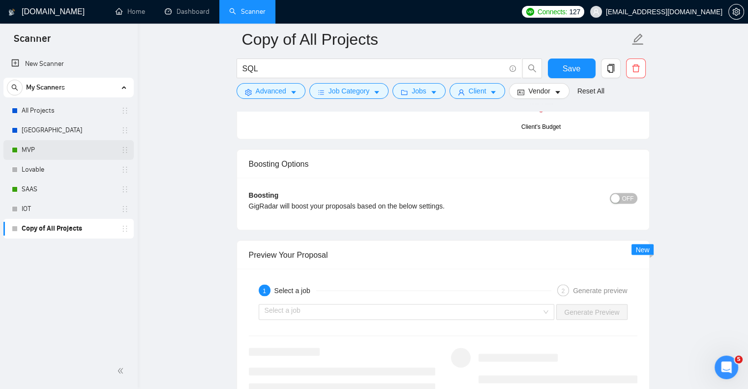
click at [67, 147] on link "MVP" at bounding box center [68, 150] width 93 height 20
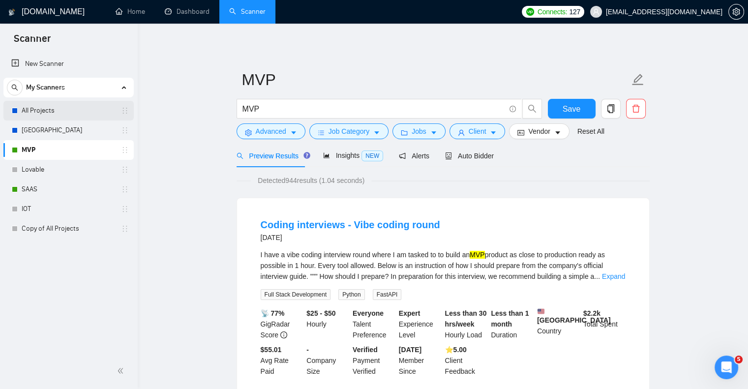
click at [75, 109] on link "All Projects" at bounding box center [68, 111] width 93 height 20
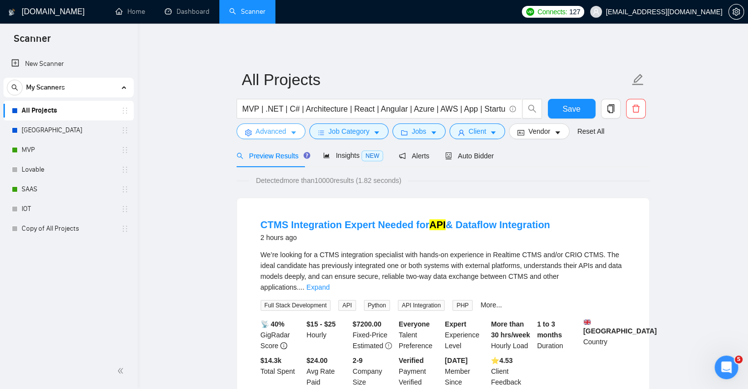
click at [284, 129] on span "Advanced" at bounding box center [271, 131] width 30 height 11
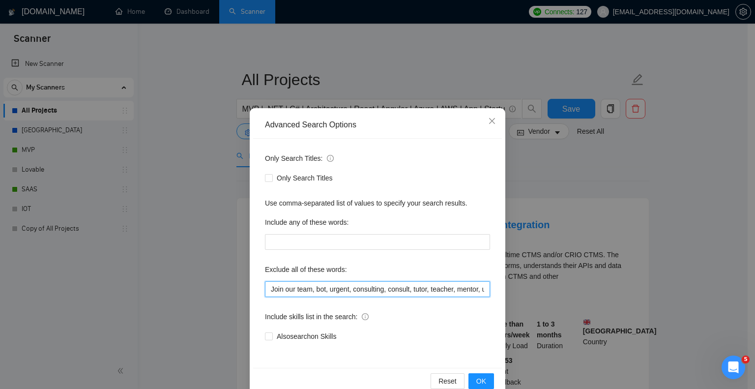
click at [268, 284] on input "Join our team, bot, urgent, consulting, consult, tutor, teacher, mentor, update…" at bounding box center [377, 289] width 225 height 16
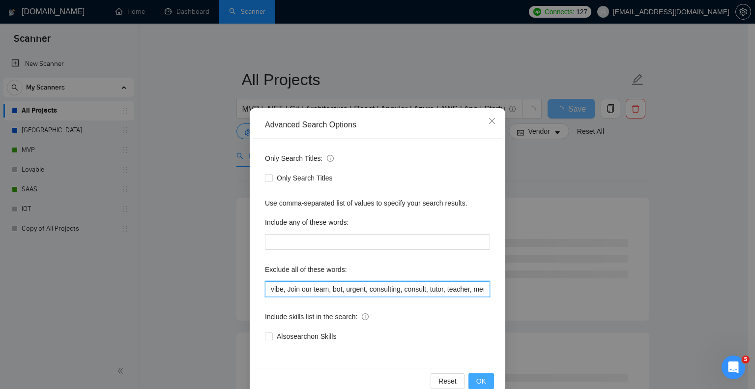
type input "vibe, Join our team, bot, urgent, consulting, consult, tutor, teacher, mentor, …"
click at [476, 377] on span "OK" at bounding box center [481, 381] width 10 height 11
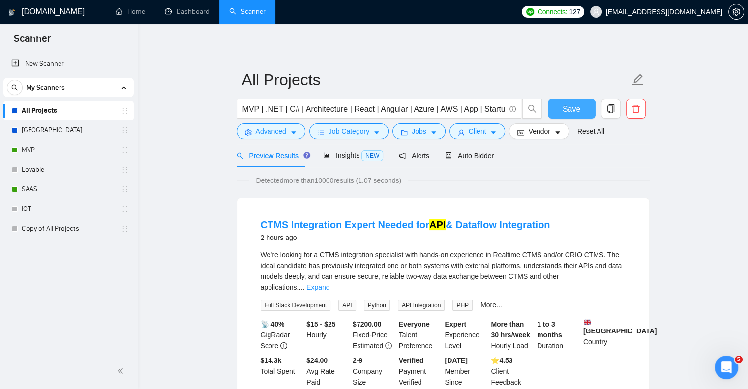
click at [556, 104] on button "Save" at bounding box center [572, 109] width 48 height 20
click at [63, 145] on link "MVP" at bounding box center [68, 150] width 93 height 20
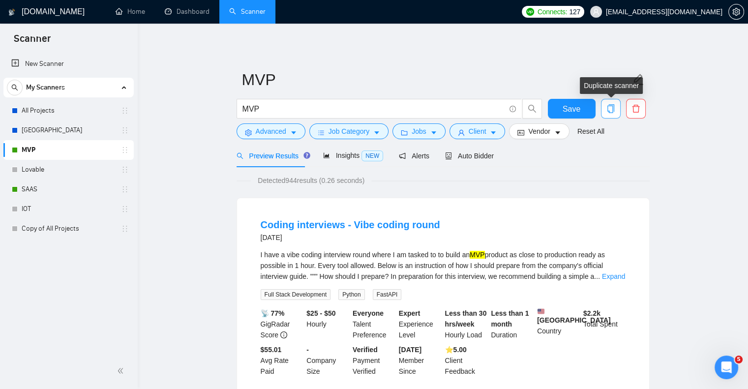
click at [615, 110] on span "copy" at bounding box center [610, 108] width 19 height 9
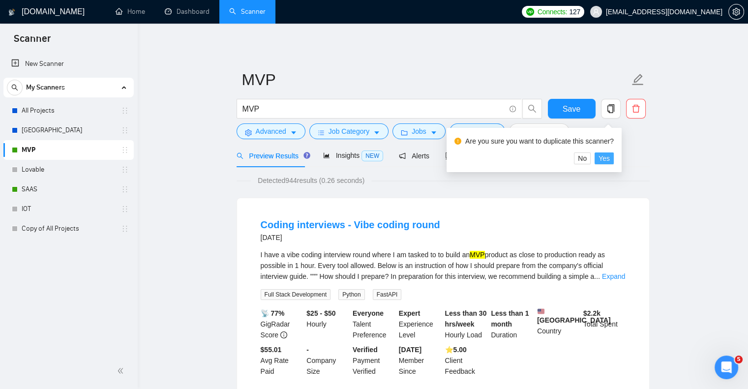
click at [604, 159] on span "Yes" at bounding box center [603, 158] width 11 height 11
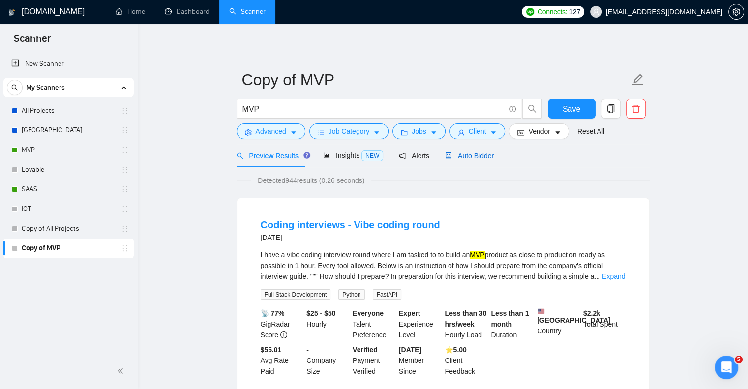
click at [476, 154] on span "Auto Bidder" at bounding box center [469, 156] width 49 height 8
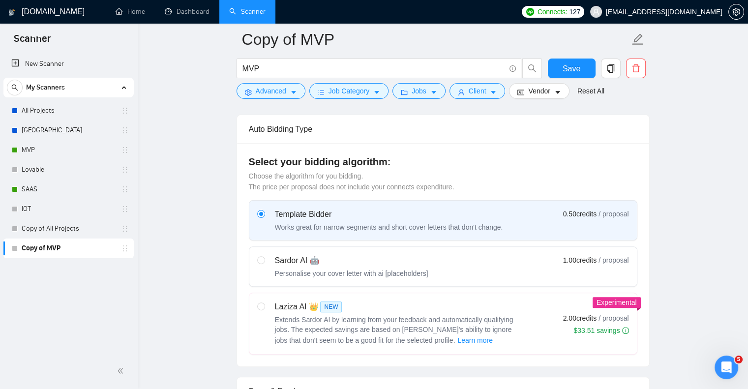
scroll to position [228, 0]
click at [260, 306] on input "radio" at bounding box center [260, 306] width 7 height 7
radio input "true"
radio input "false"
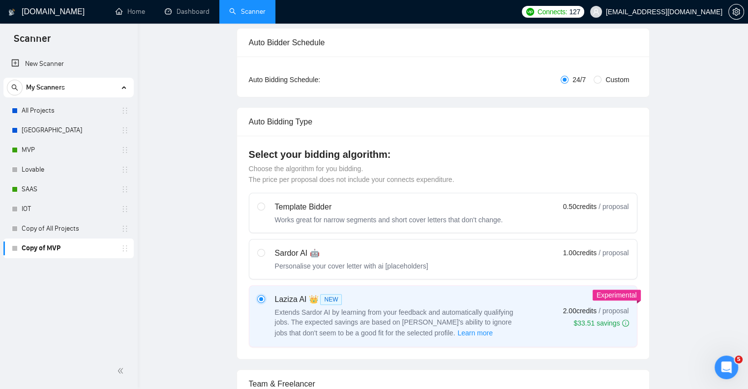
scroll to position [0, 0]
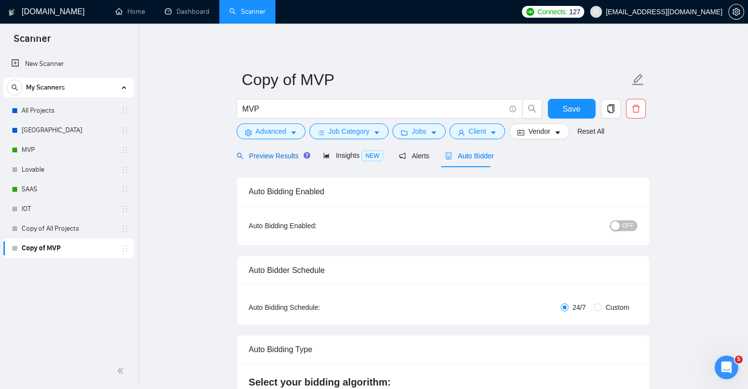
click at [287, 155] on span "Preview Results" at bounding box center [271, 156] width 71 height 8
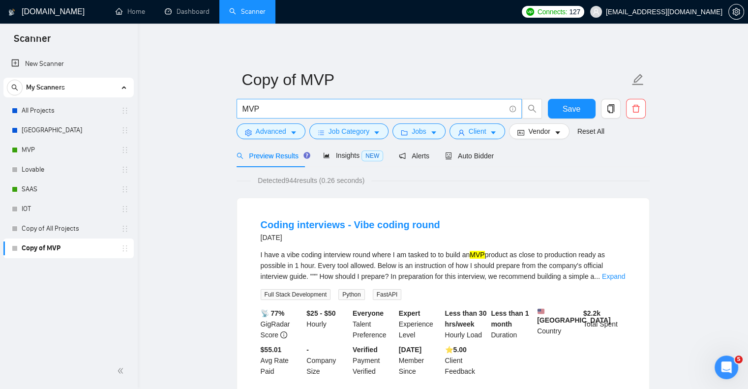
click at [277, 106] on input "MVP" at bounding box center [373, 109] width 263 height 12
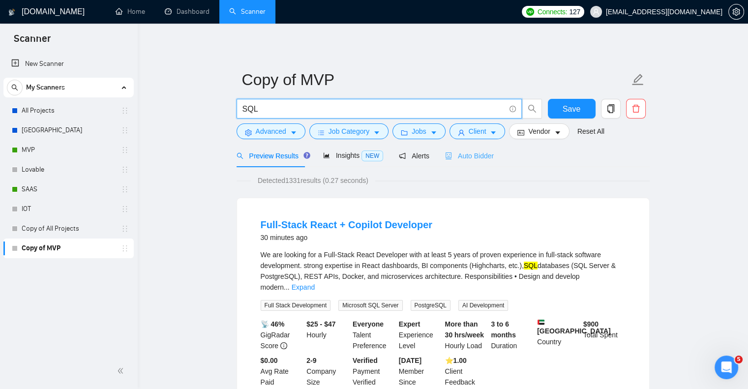
type input "SQL"
click at [474, 159] on span "Auto Bidder" at bounding box center [469, 156] width 49 height 8
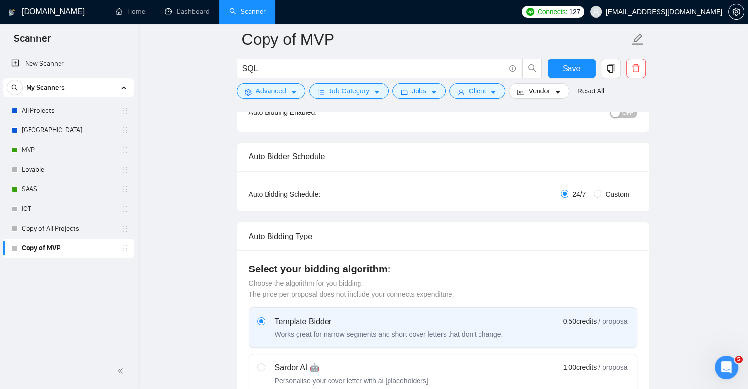
scroll to position [63, 0]
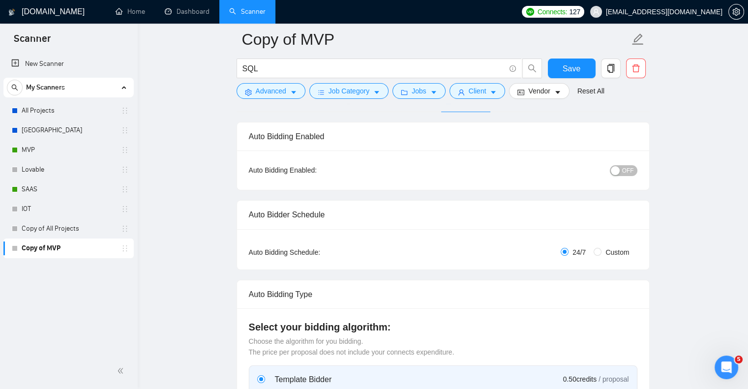
click at [623, 172] on span "OFF" at bounding box center [628, 170] width 12 height 11
click at [566, 70] on span "Save" at bounding box center [571, 68] width 18 height 12
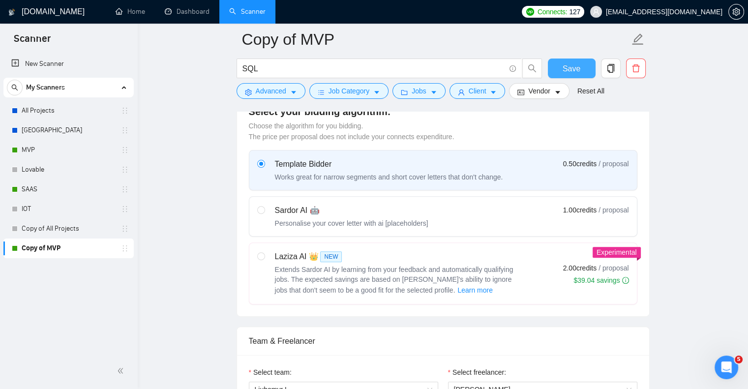
scroll to position [230, 0]
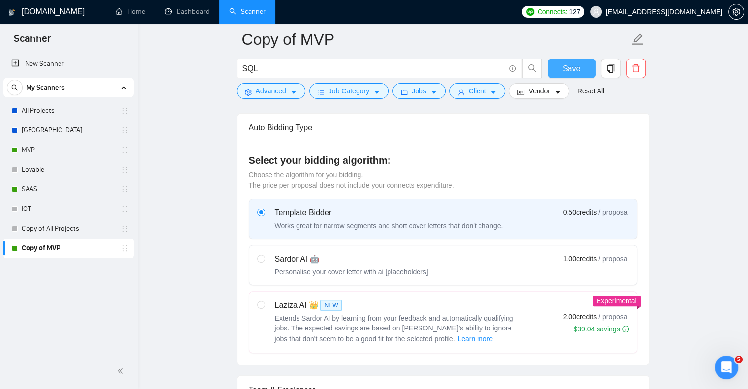
click at [580, 68] on button "Save" at bounding box center [572, 68] width 48 height 20
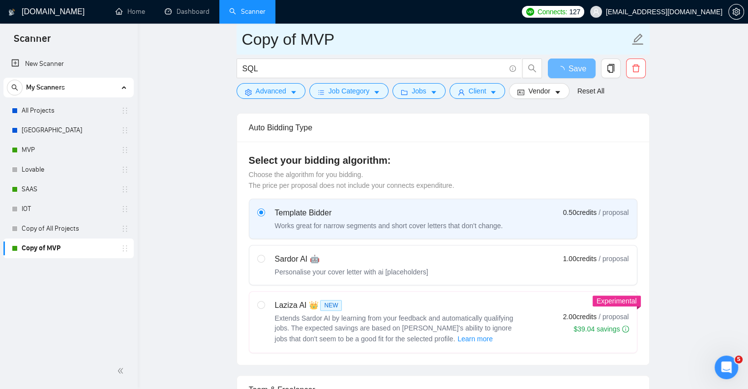
click at [274, 42] on input "Copy of MVP" at bounding box center [435, 39] width 387 height 25
type input "SQ"
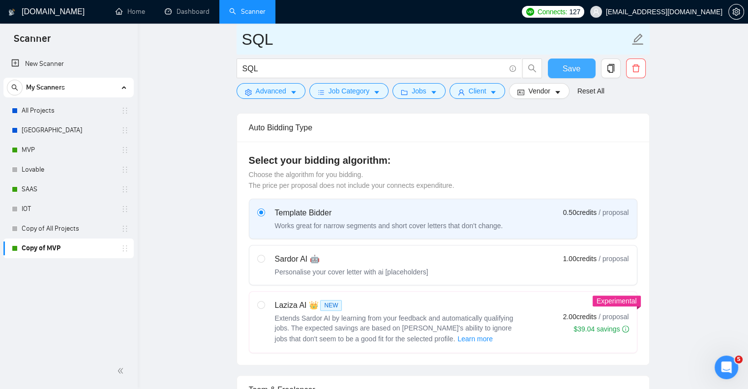
type input "SQL"
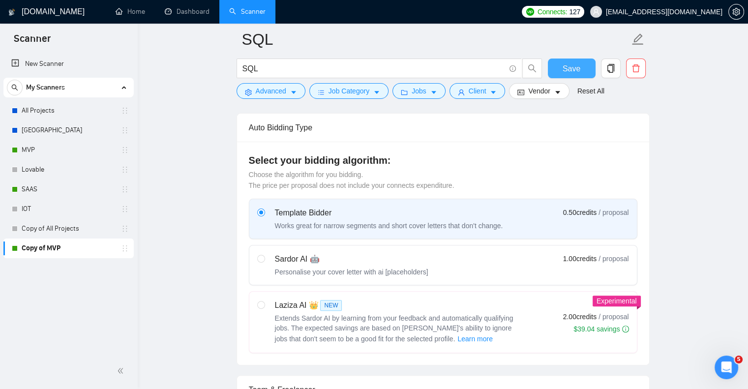
click at [585, 70] on button "Save" at bounding box center [572, 68] width 48 height 20
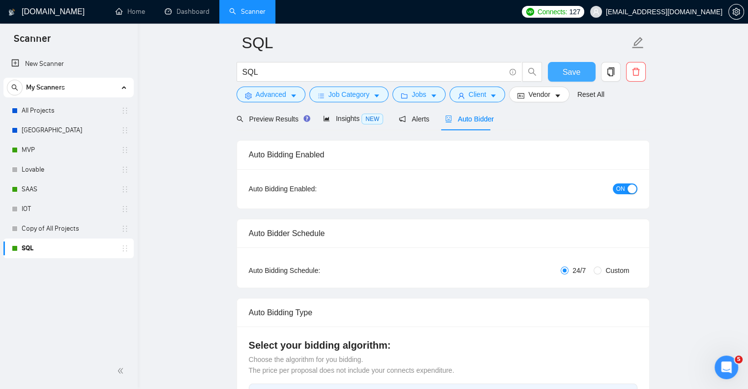
scroll to position [0, 0]
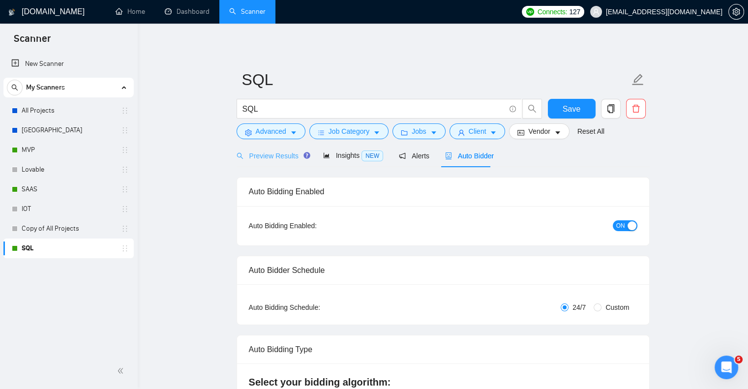
click at [268, 161] on div "Preview Results" at bounding box center [271, 155] width 71 height 23
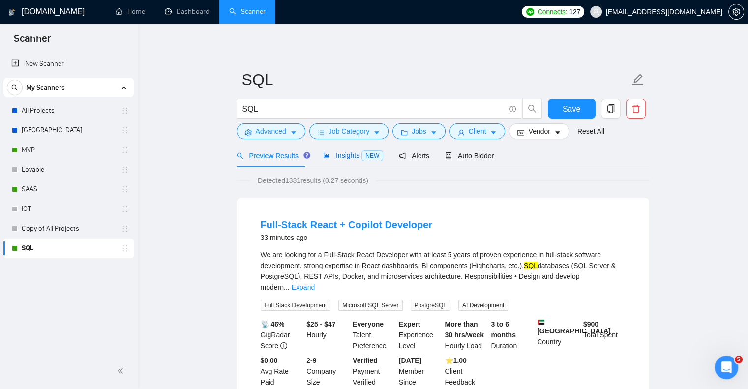
click at [351, 156] on span "Insights NEW" at bounding box center [353, 155] width 60 height 8
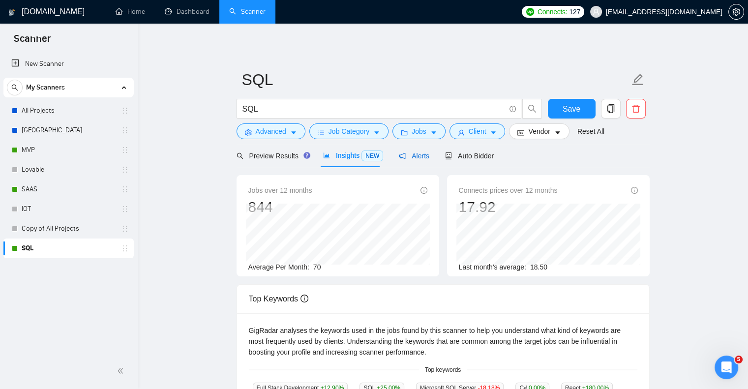
click at [417, 153] on span "Alerts" at bounding box center [414, 156] width 30 height 8
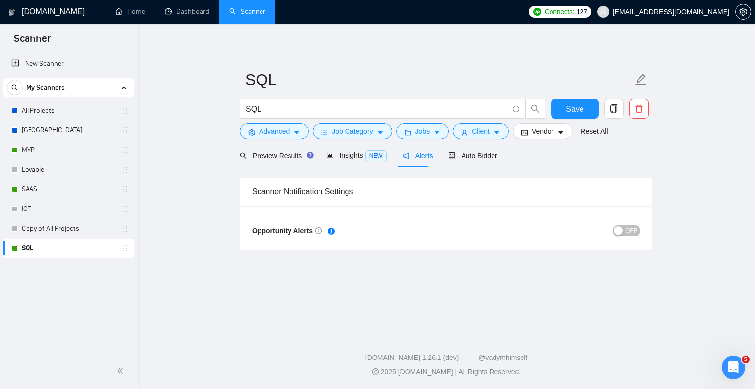
click at [629, 234] on span "OFF" at bounding box center [631, 230] width 12 height 11
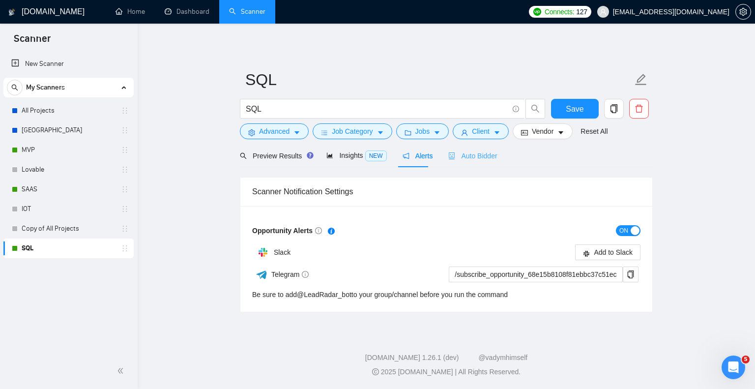
click at [473, 163] on div "Auto Bidder" at bounding box center [472, 155] width 49 height 23
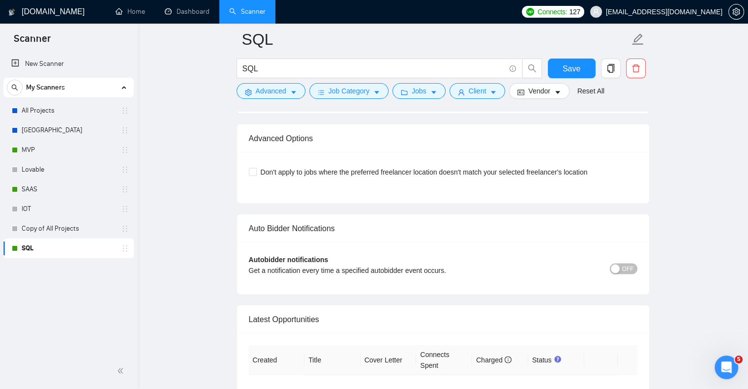
scroll to position [1829, 0]
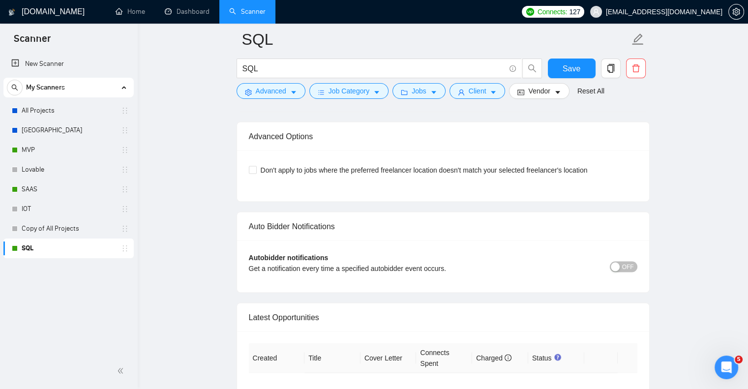
click at [631, 267] on span "OFF" at bounding box center [628, 266] width 12 height 11
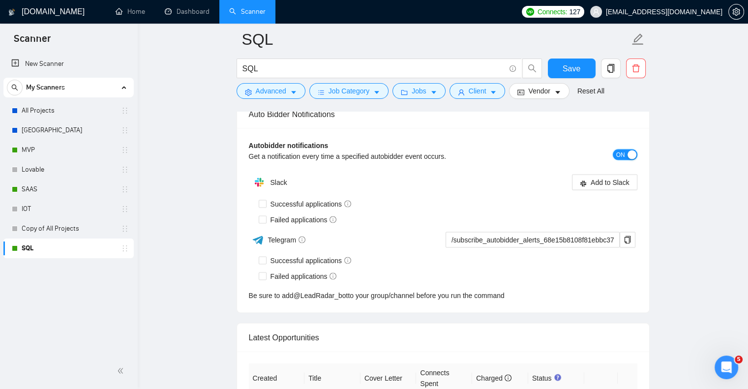
scroll to position [1976, 0]
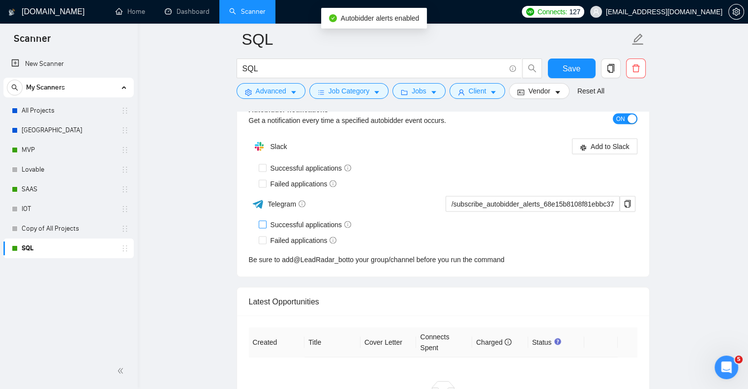
click at [313, 219] on span "Successful applications" at bounding box center [310, 224] width 89 height 11
click at [265, 221] on input "Successful applications" at bounding box center [262, 224] width 7 height 7
checkbox input "true"
click at [297, 238] on span "Failed applications" at bounding box center [303, 240] width 74 height 11
click at [265, 238] on input "Failed applications" at bounding box center [262, 239] width 7 height 7
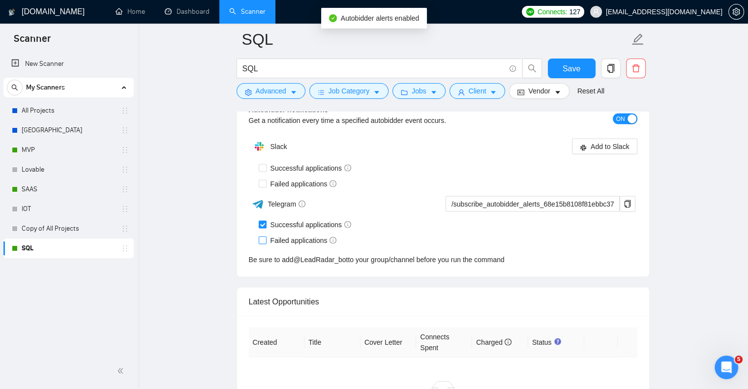
checkbox input "true"
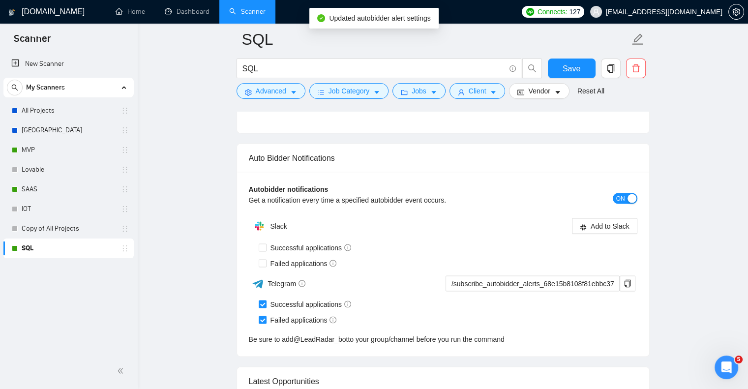
scroll to position [1895, 0]
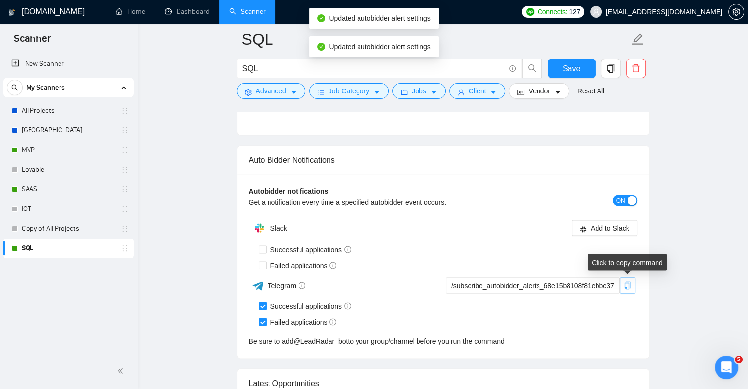
click at [625, 284] on icon "copy" at bounding box center [627, 286] width 8 height 8
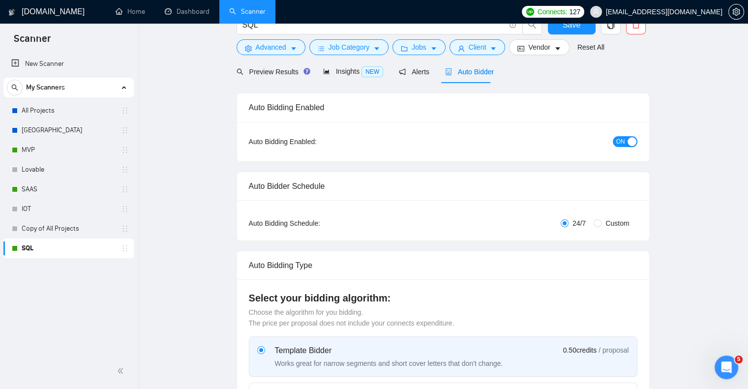
scroll to position [0, 0]
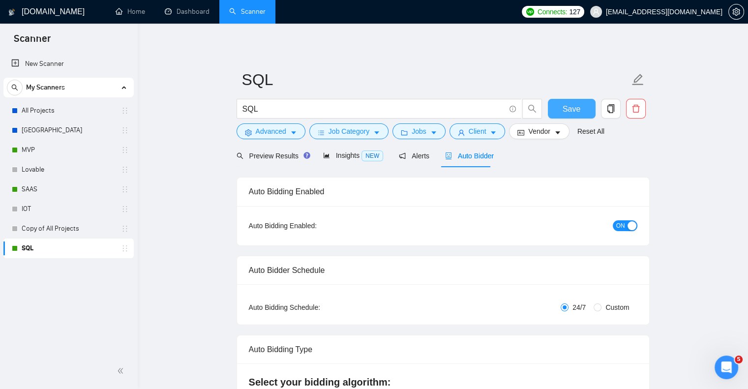
click at [564, 116] on button "Save" at bounding box center [572, 109] width 48 height 20
checkbox input "true"
click at [408, 153] on span "Alerts" at bounding box center [414, 156] width 30 height 8
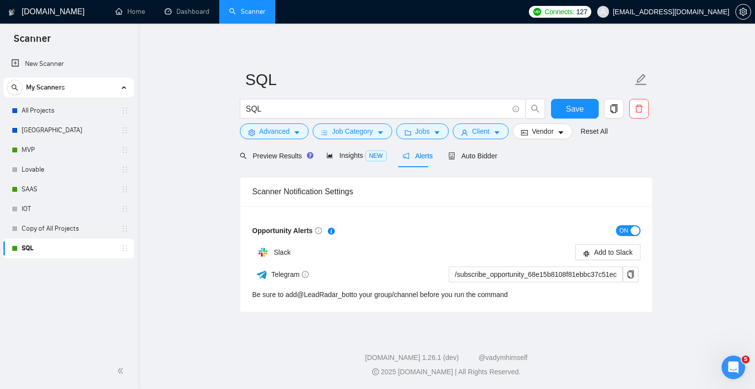
click at [614, 228] on div "ON" at bounding box center [543, 230] width 194 height 11
click at [623, 232] on span "ON" at bounding box center [623, 230] width 9 height 11
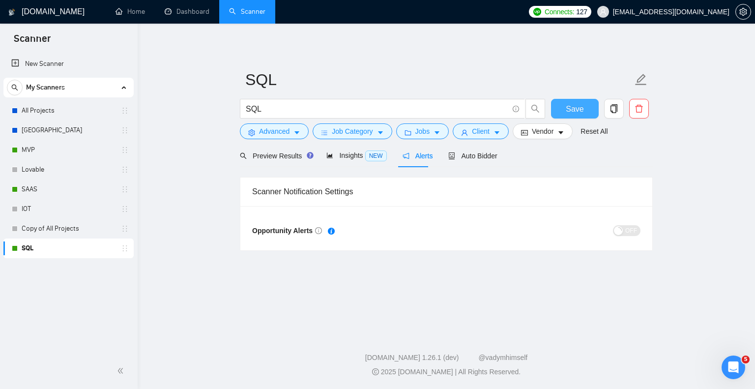
click at [564, 108] on button "Save" at bounding box center [575, 109] width 48 height 20
click at [579, 111] on span "Save" at bounding box center [575, 109] width 18 height 12
click at [48, 153] on link "MVP" at bounding box center [68, 150] width 93 height 20
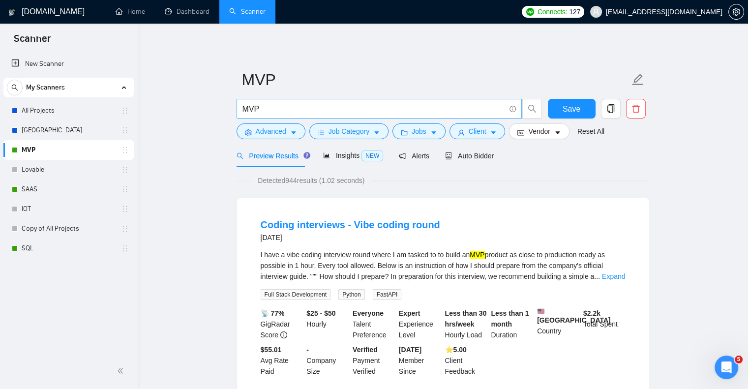
click at [290, 107] on input "MVP" at bounding box center [373, 109] width 263 height 12
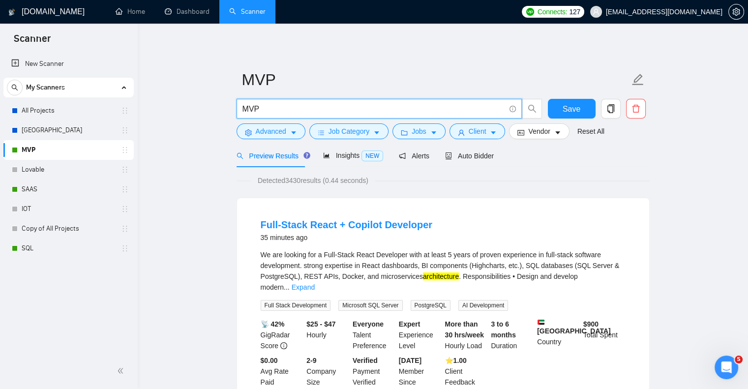
type input "MVP"
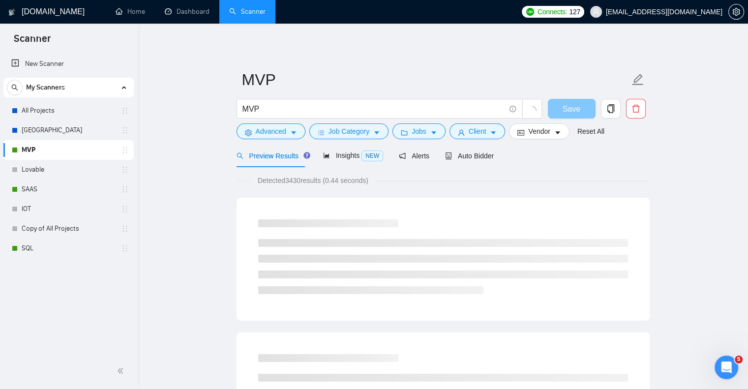
click at [572, 100] on button "Save" at bounding box center [572, 109] width 48 height 20
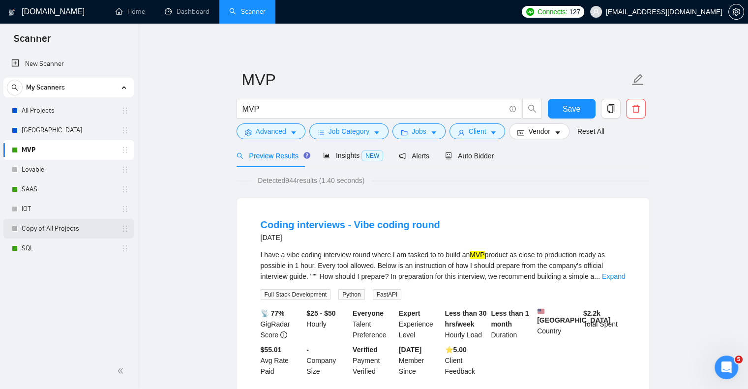
click at [49, 227] on link "Copy of All Projects" at bounding box center [68, 229] width 93 height 20
click at [571, 111] on span "Save" at bounding box center [571, 109] width 18 height 12
click at [55, 230] on link "Copy of All Projects" at bounding box center [68, 229] width 93 height 20
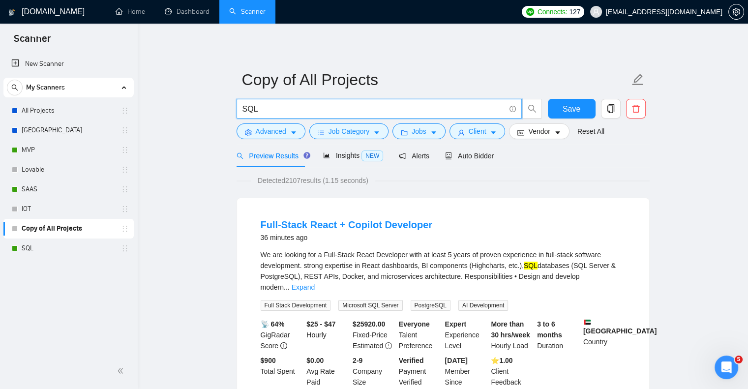
click at [271, 110] on input "SQL" at bounding box center [373, 109] width 263 height 12
type input "S"
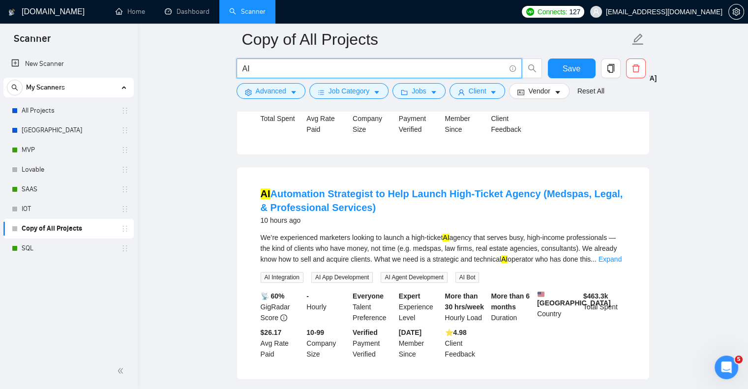
scroll to position [709, 0]
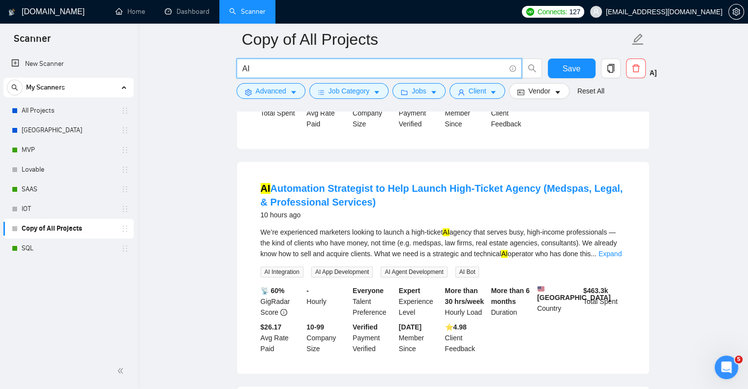
type input "AI"
click at [610, 236] on div "We’re experienced marketers looking to launch a high-ticket AI agency that serv…" at bounding box center [443, 243] width 365 height 32
click at [610, 250] on link "Expand" at bounding box center [609, 254] width 23 height 8
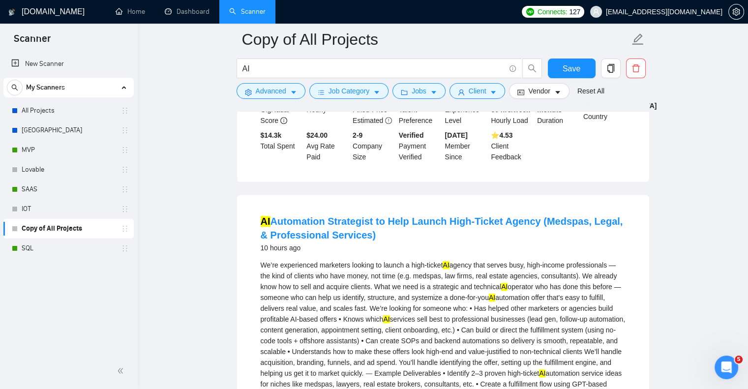
scroll to position [664, 0]
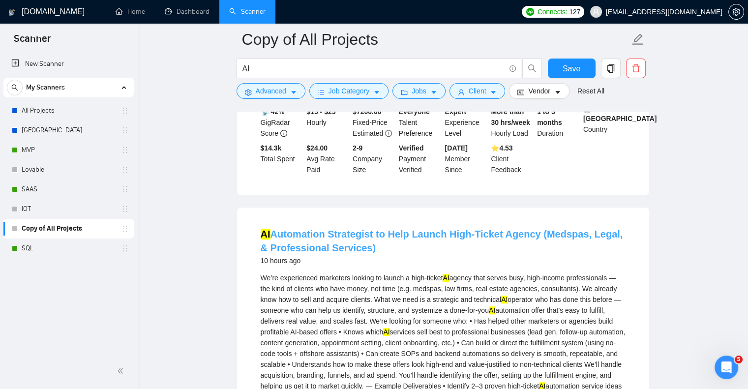
click at [535, 229] on link "AI Automation Strategist to Help Launch High-Ticket Agency (Medspas, Legal, & P…" at bounding box center [442, 241] width 362 height 25
click at [62, 150] on link "MVP" at bounding box center [68, 150] width 93 height 20
click at [570, 70] on span "Save" at bounding box center [571, 68] width 18 height 12
click at [24, 143] on link "MVP" at bounding box center [68, 150] width 93 height 20
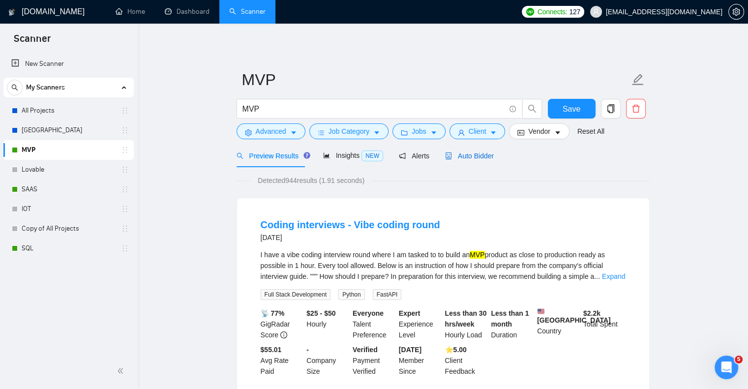
click at [466, 155] on span "Auto Bidder" at bounding box center [469, 156] width 49 height 8
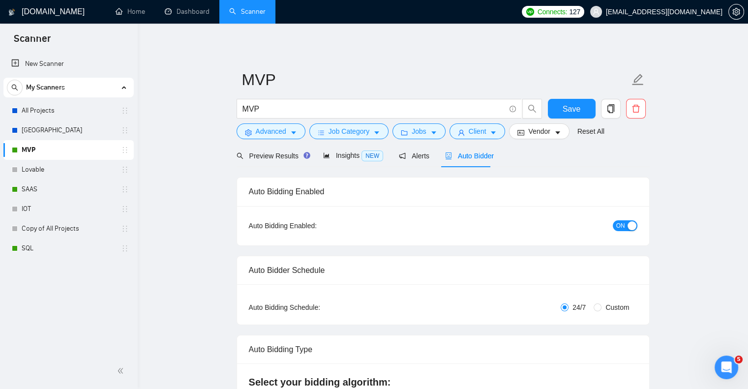
checkbox input "true"
click at [287, 132] on button "Advanced" at bounding box center [270, 131] width 69 height 16
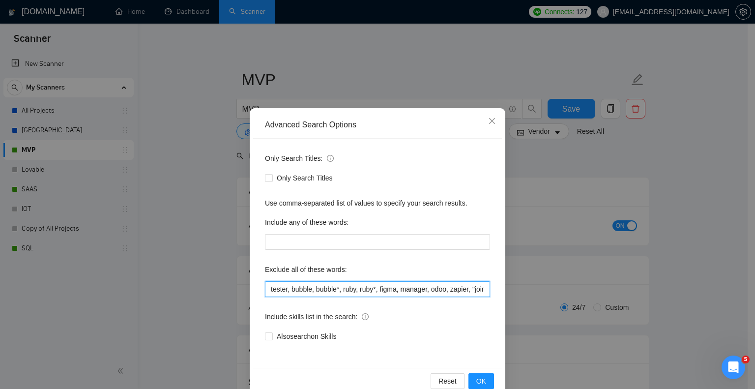
click at [265, 289] on input "tester, bubble, bubble*, ruby, ruby*, figma, manager, odoo, zapier, "join a tea…" at bounding box center [377, 289] width 225 height 16
type input "vibe, tester, bubble, bubble*, ruby, ruby*, figma, manager, odoo, zapier, "join…"
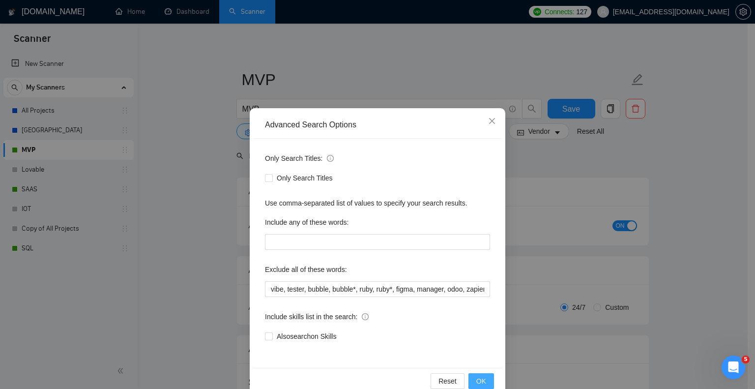
click at [476, 378] on span "OK" at bounding box center [481, 381] width 10 height 11
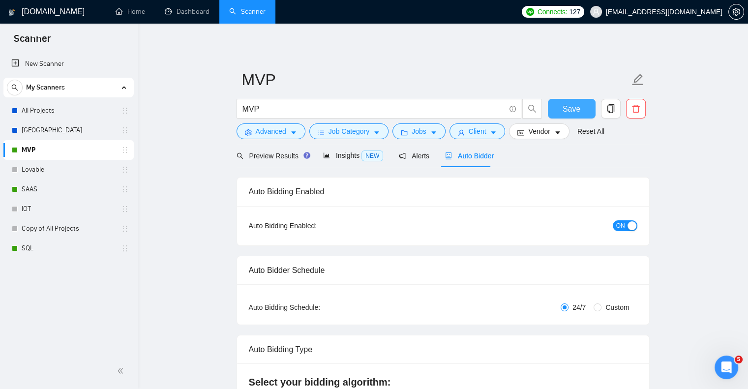
click at [559, 108] on button "Save" at bounding box center [572, 109] width 48 height 20
checkbox input "true"
click at [244, 154] on span "Preview Results" at bounding box center [271, 156] width 71 height 8
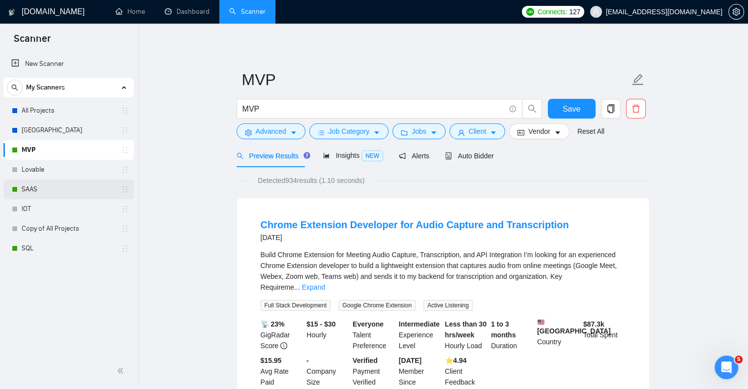
click at [71, 183] on link "SAAS" at bounding box center [68, 189] width 93 height 20
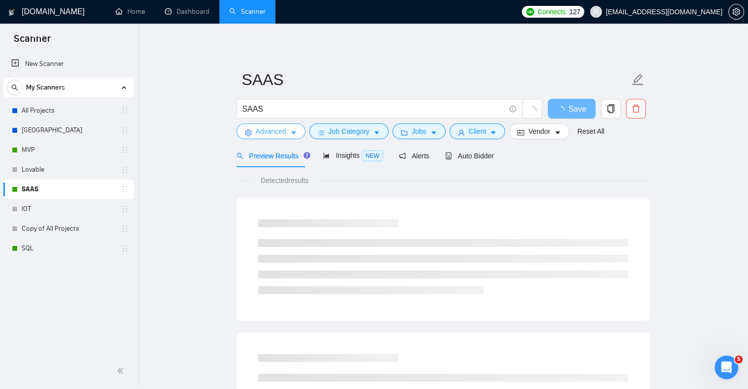
click at [271, 129] on span "Advanced" at bounding box center [271, 131] width 30 height 11
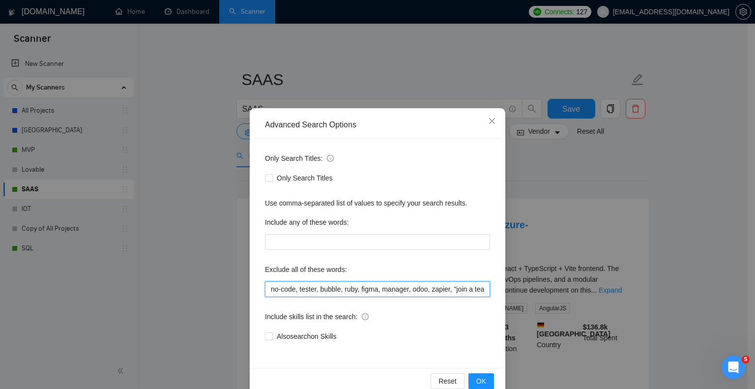
click at [266, 289] on input "no-code, tester, bubble, ruby, figma, manager, odoo, zapier, "join a team", QA,…" at bounding box center [377, 289] width 225 height 16
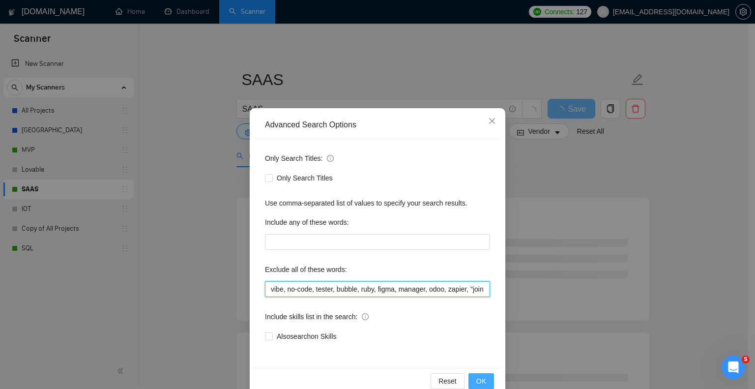
type input "vibe, no-code, tester, bubble, ruby, figma, manager, odoo, zapier, "join a team…"
click at [476, 381] on span "OK" at bounding box center [481, 381] width 10 height 11
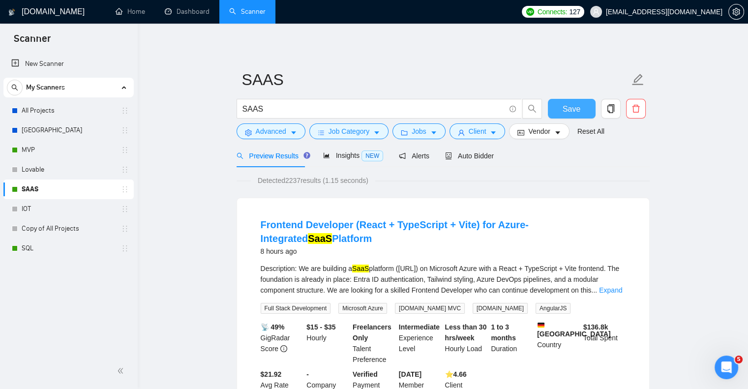
click at [556, 104] on button "Save" at bounding box center [572, 109] width 48 height 20
click at [59, 110] on link "All Projects" at bounding box center [68, 111] width 93 height 20
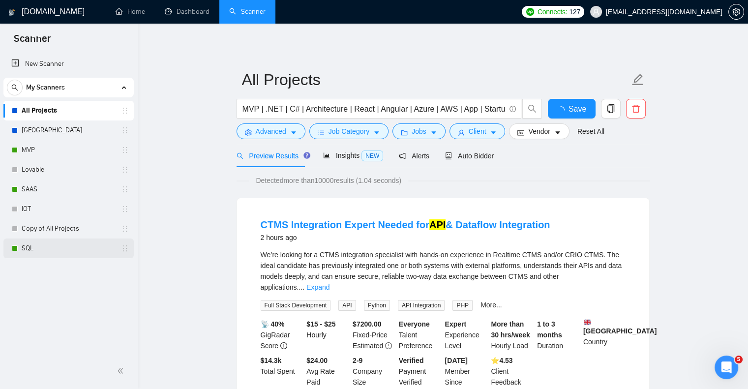
click at [41, 249] on link "SQL" at bounding box center [68, 248] width 93 height 20
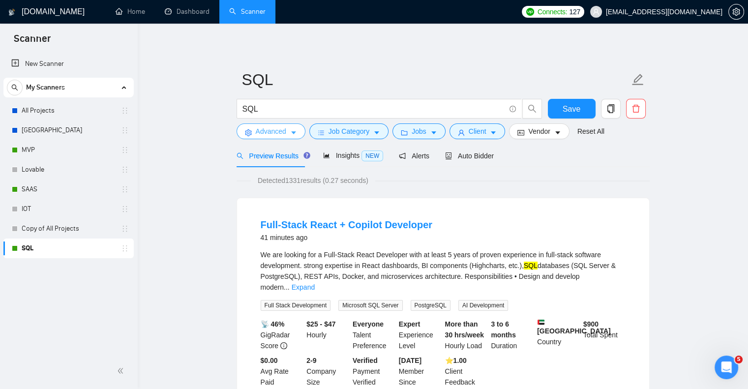
click at [287, 130] on button "Advanced" at bounding box center [270, 131] width 69 height 16
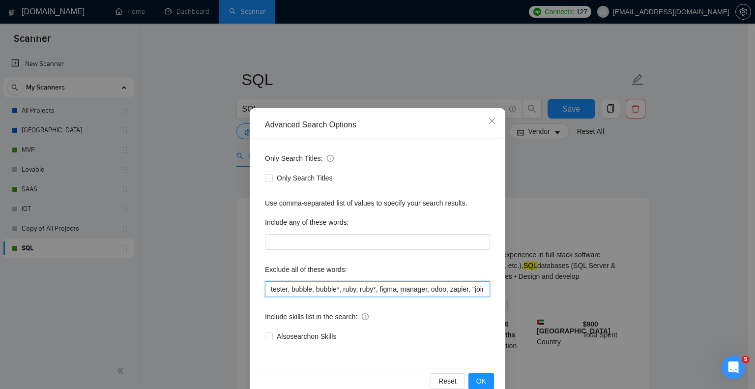
click at [267, 288] on input "tester, bubble, bubble*, ruby, ruby*, figma, manager, odoo, zapier, "join a tea…" at bounding box center [377, 289] width 225 height 16
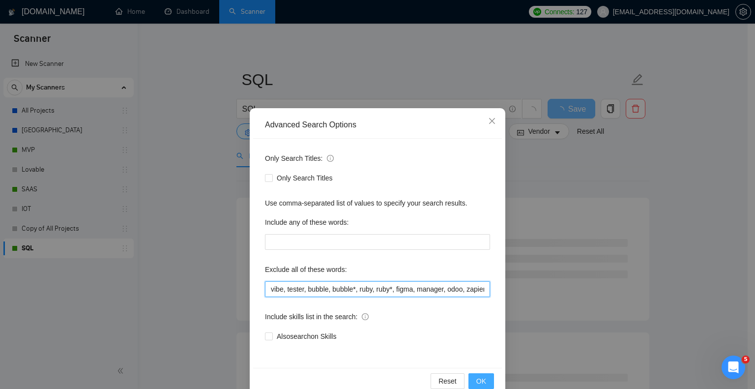
type input "vibe, tester, bubble, bubble*, ruby, ruby*, figma, manager, odoo, zapier, "join…"
click at [470, 380] on button "OK" at bounding box center [481, 381] width 26 height 16
